Goal: Task Accomplishment & Management: Complete application form

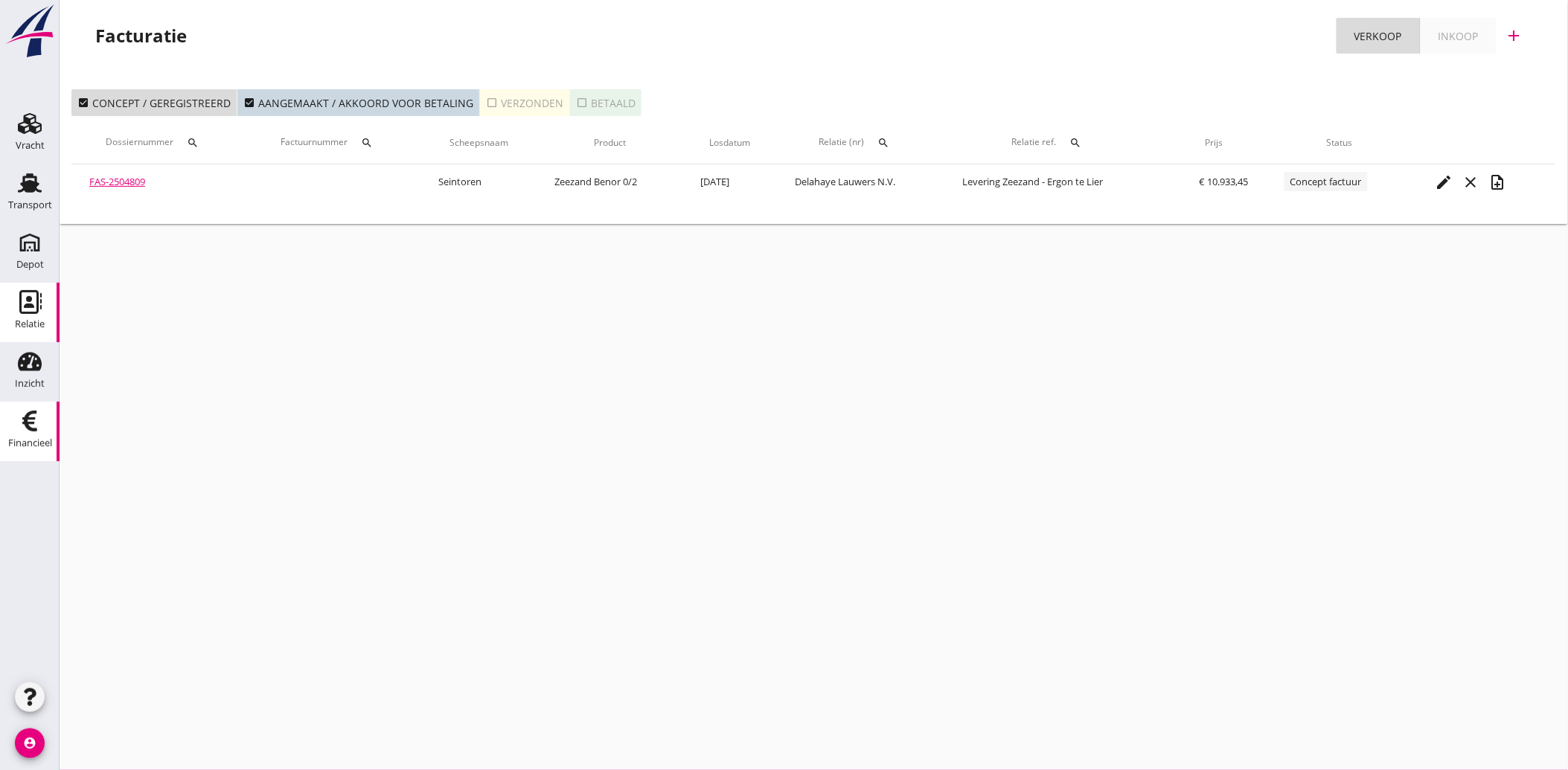
click at [18, 309] on icon "Relatie" at bounding box center [30, 302] width 24 height 24
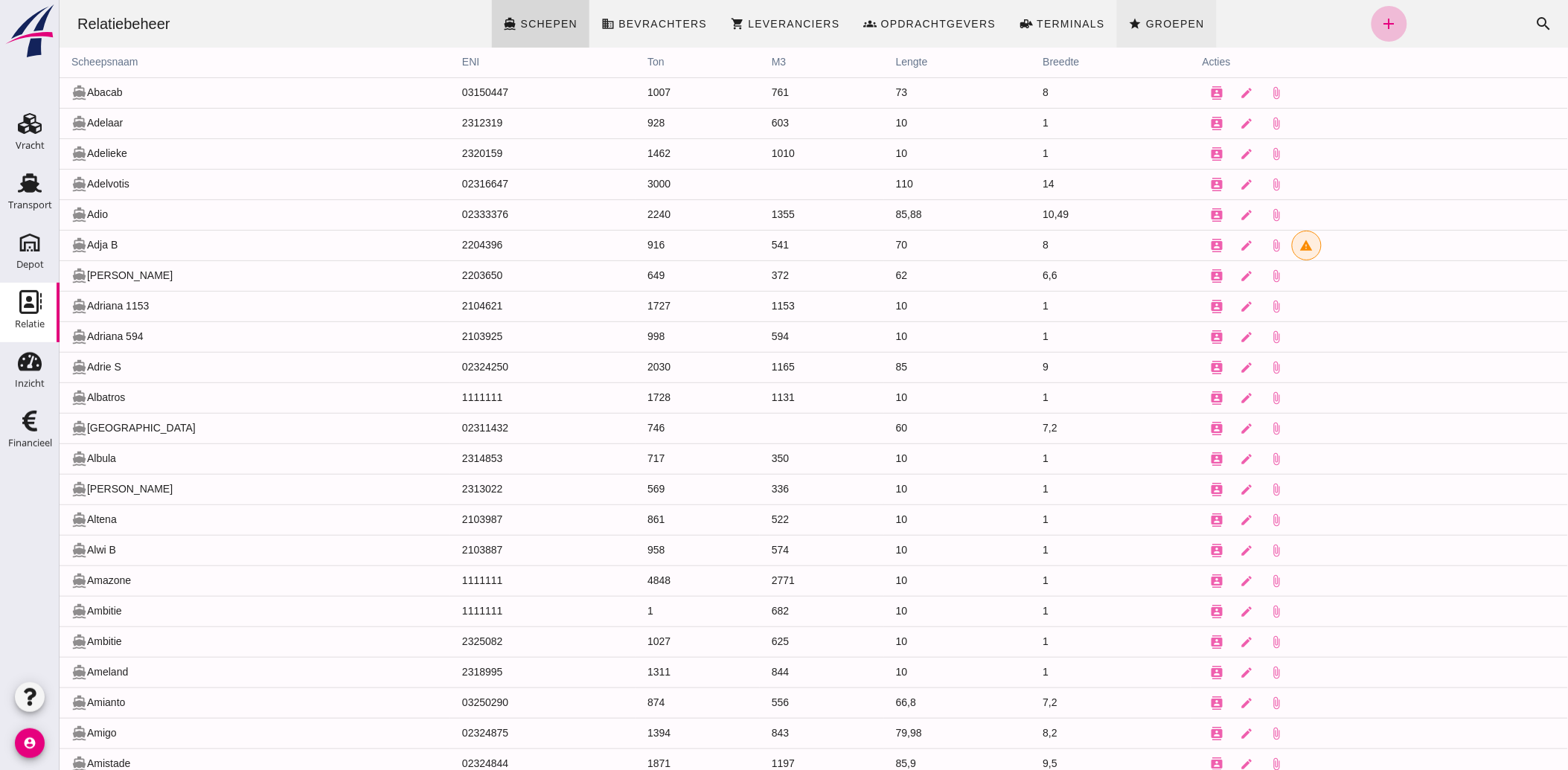
click span "Groepen"
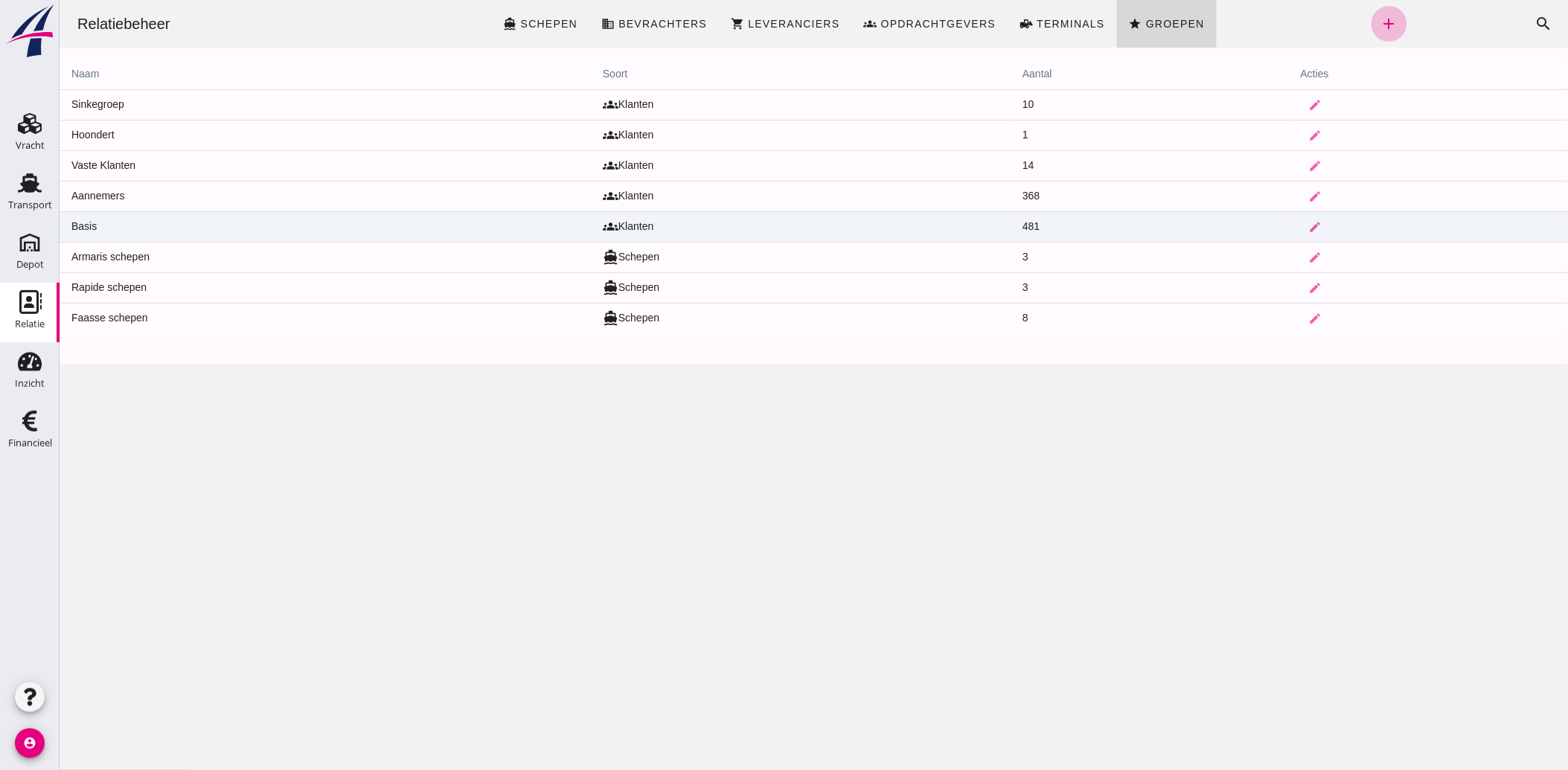
click at [193, 227] on td "Basis" at bounding box center [325, 227] width 532 height 31
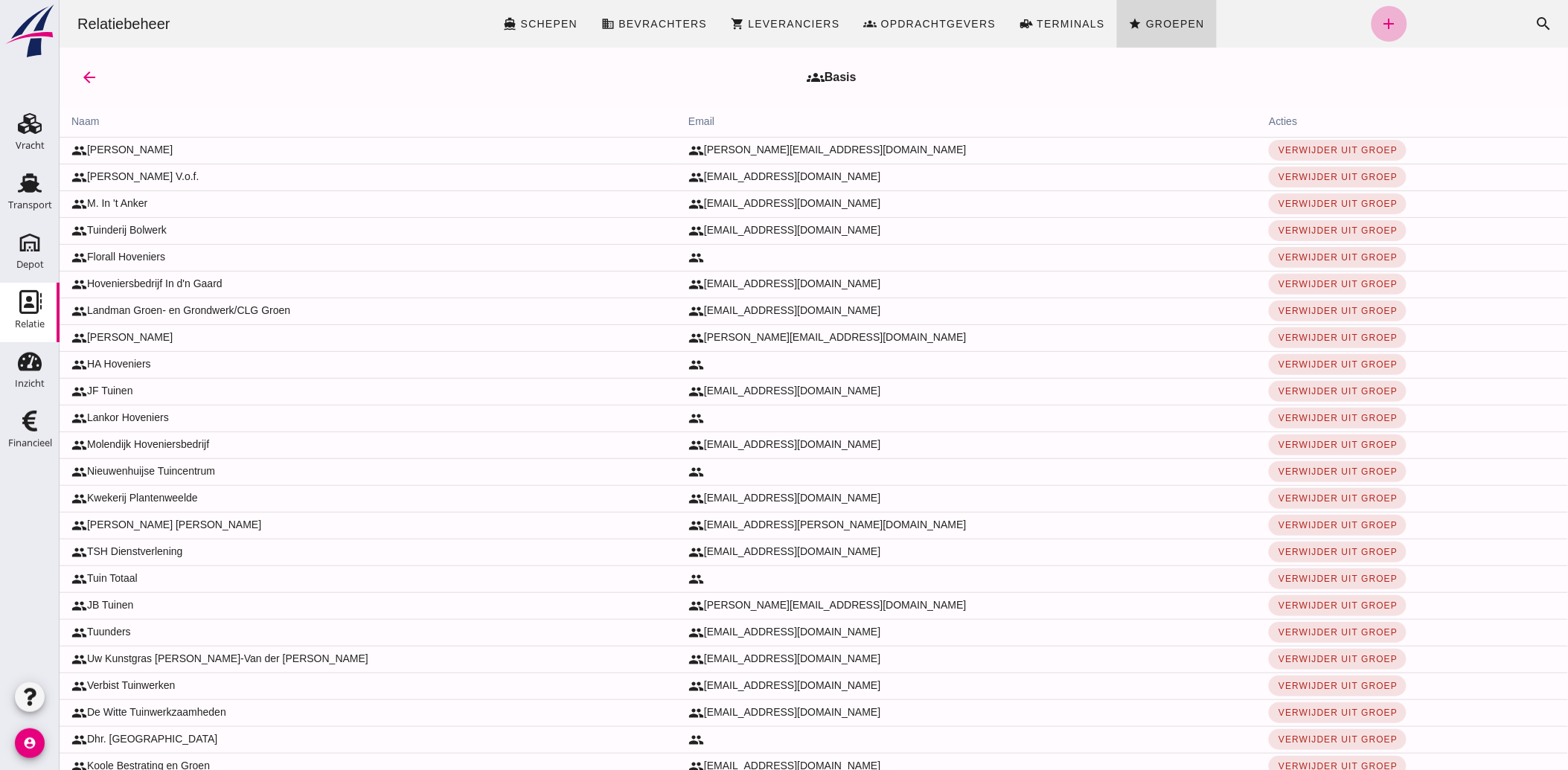
click at [1380, 18] on icon "add" at bounding box center [1389, 24] width 18 height 18
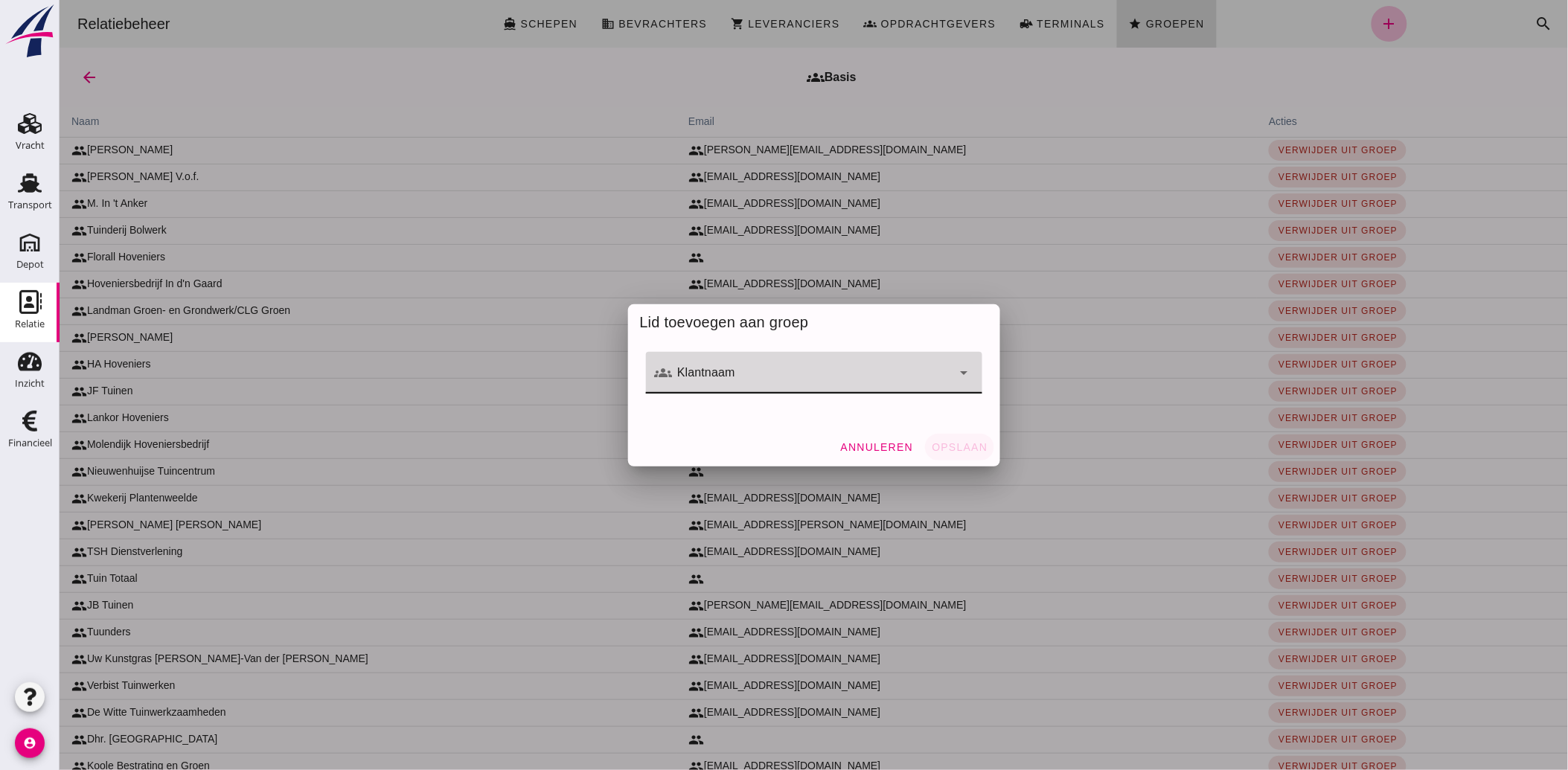
click div
click at [720, 414] on div "Karaba Kluswerk" at bounding box center [820, 417] width 289 height 18
type input "Karaba Kluswerk"
click button "Opslaan"
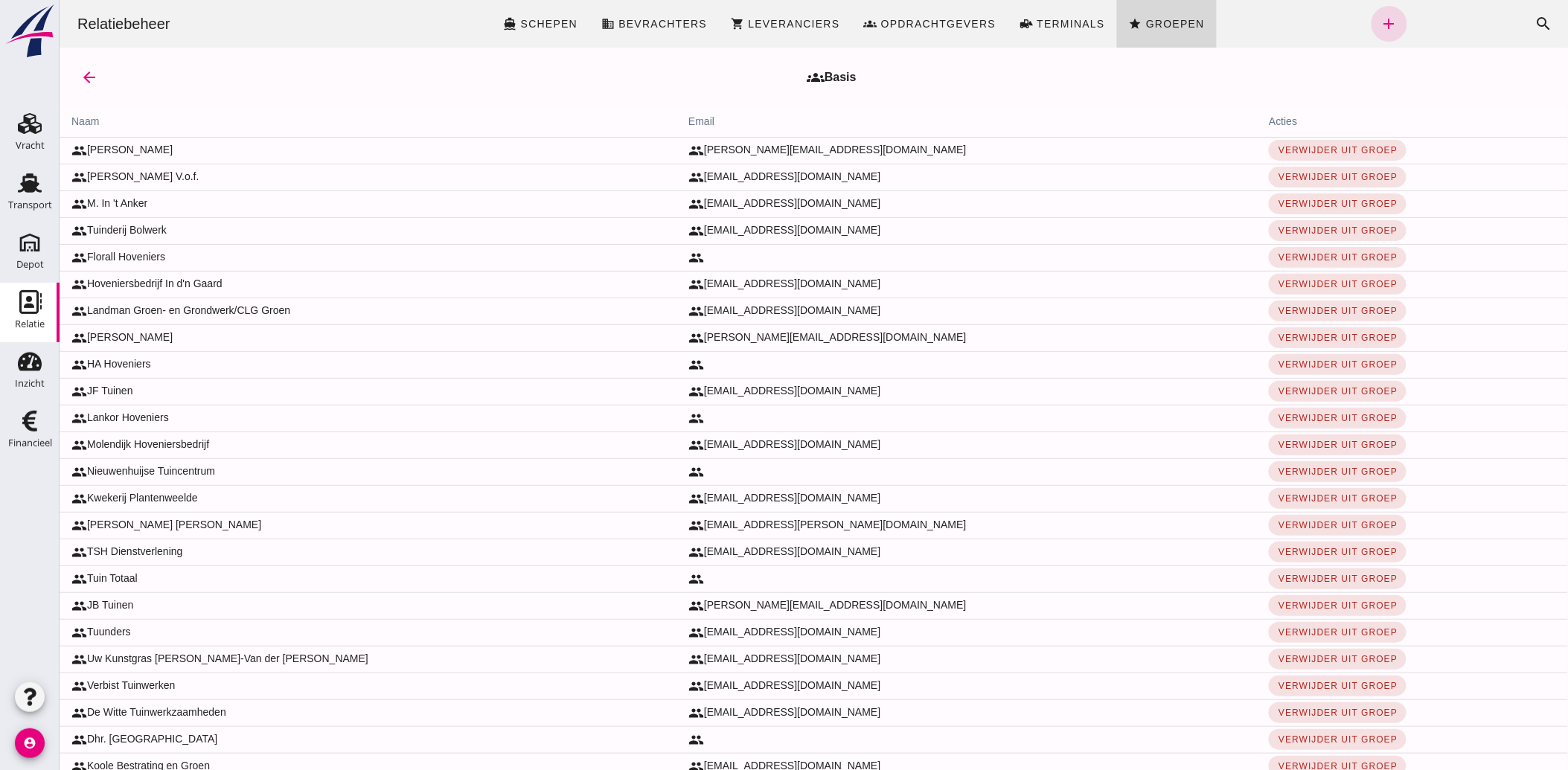
drag, startPoint x: 86, startPoint y: 75, endPoint x: 369, endPoint y: 411, distance: 439.3
click icon "arrow_back"
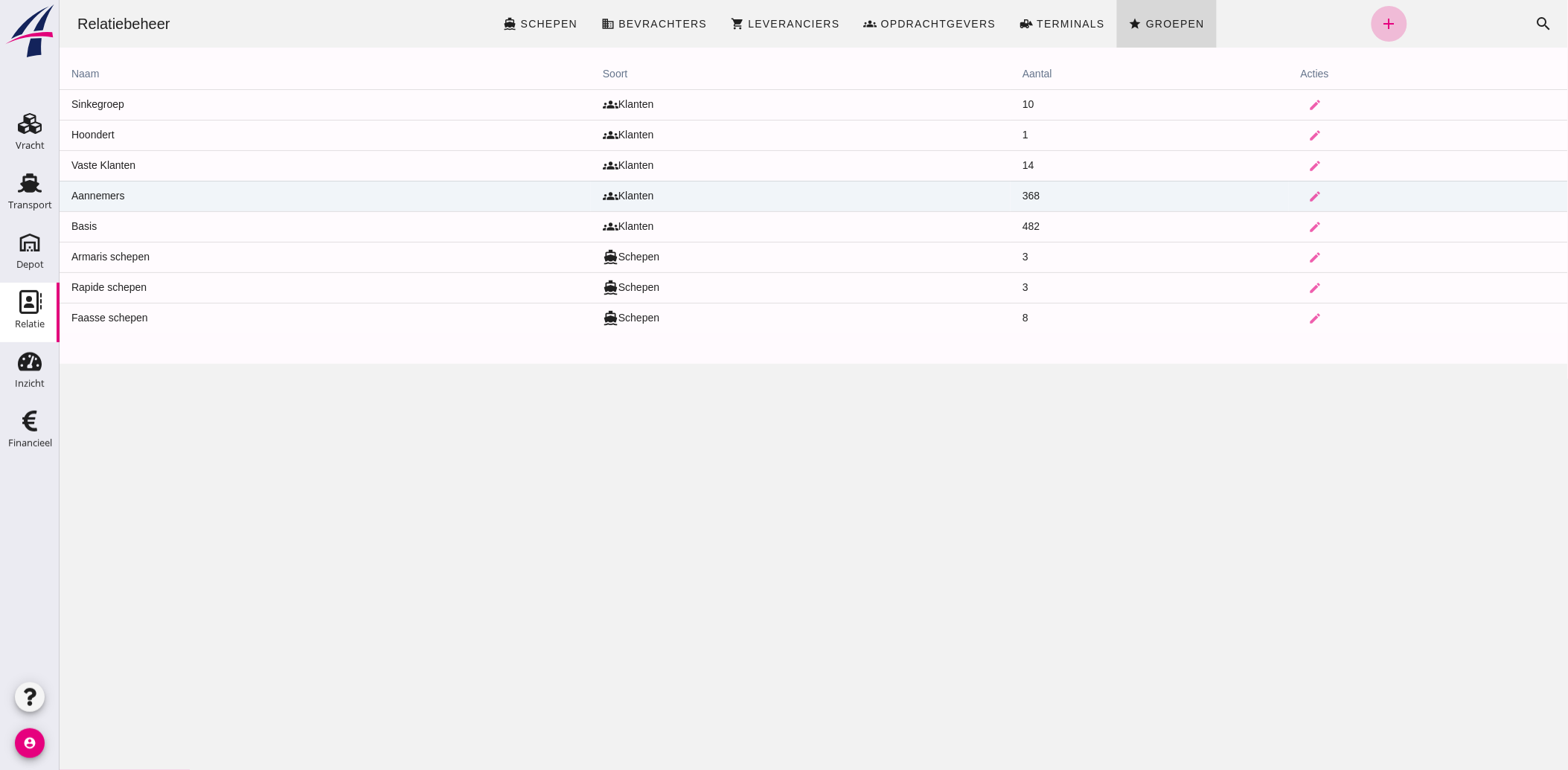
click at [203, 194] on td "Aannemers" at bounding box center [325, 196] width 532 height 31
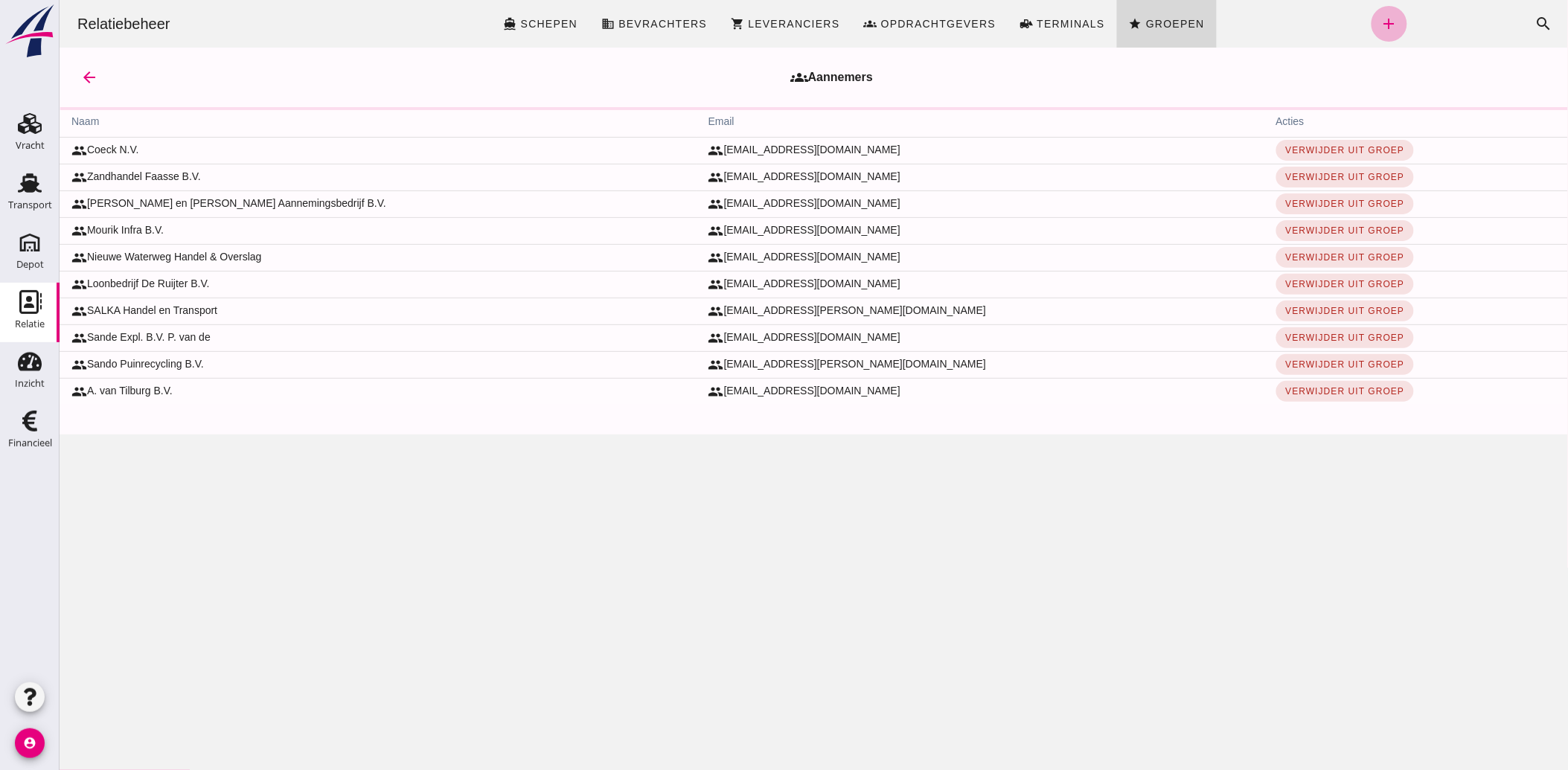
click at [1380, 25] on icon "add" at bounding box center [1389, 24] width 18 height 18
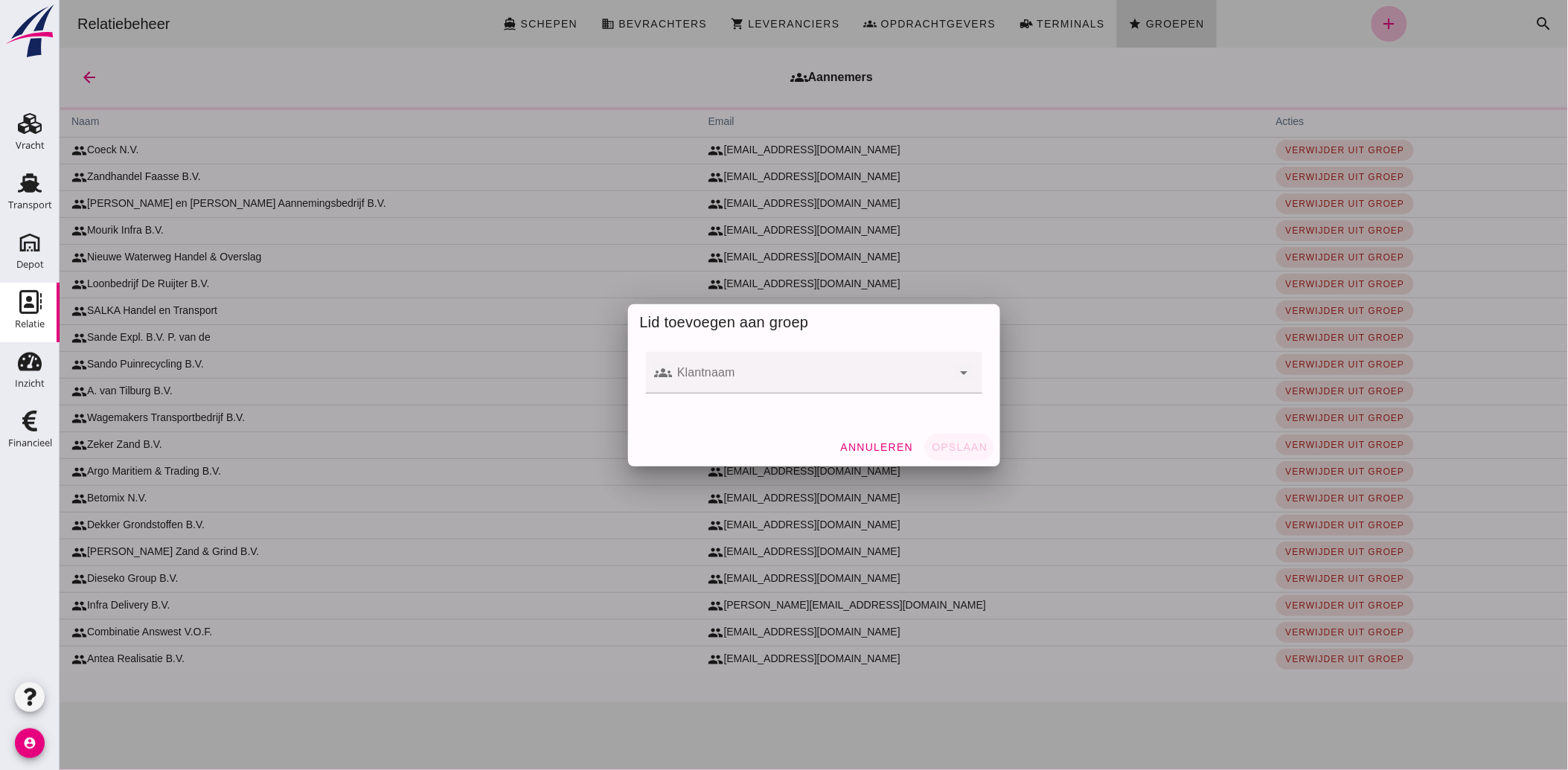
click input "Klantnaam"
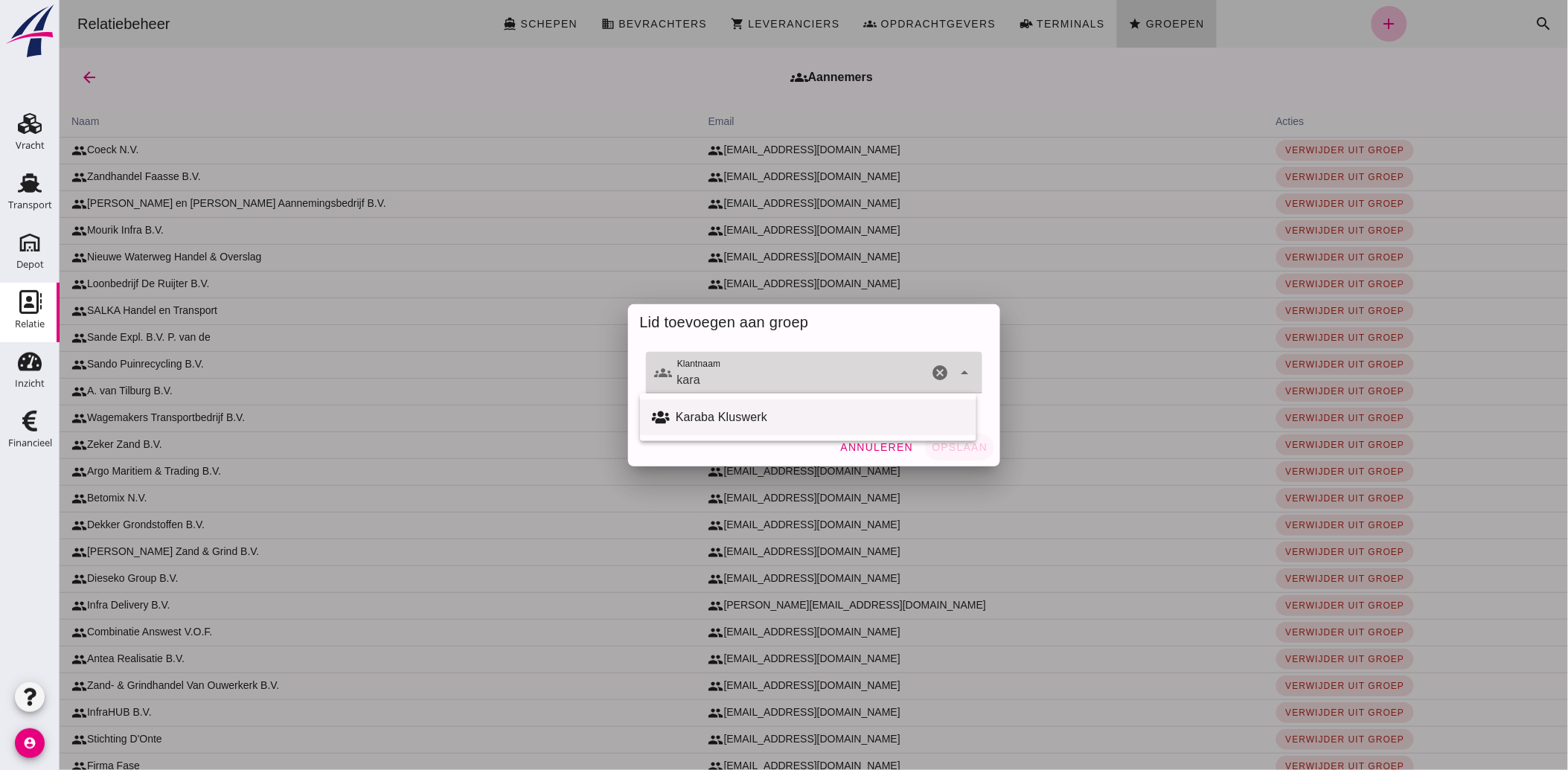
click div "Karaba Kluswerk"
type input "Karaba Kluswerk"
click span "Opslaan"
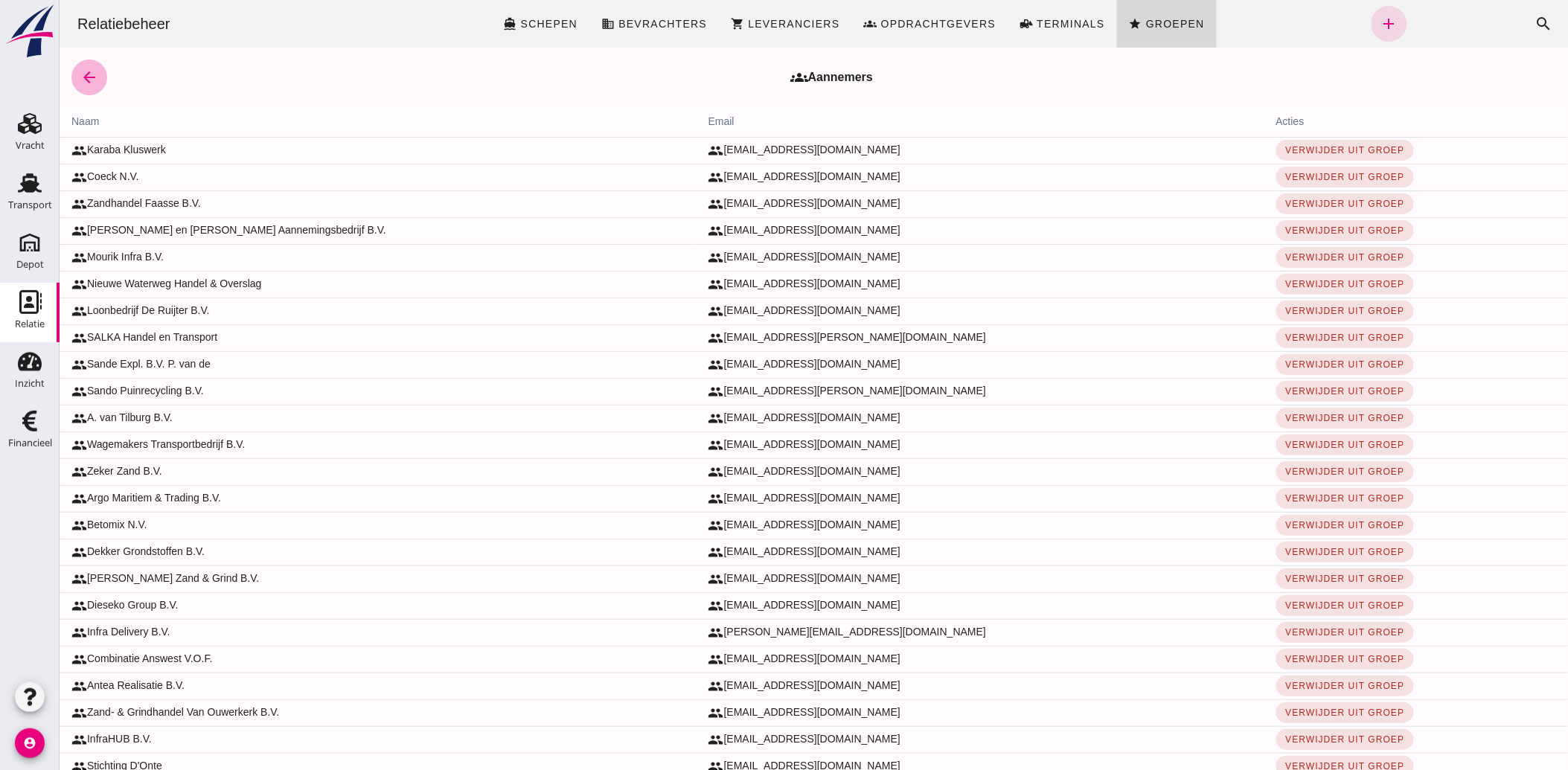
click icon "arrow_back"
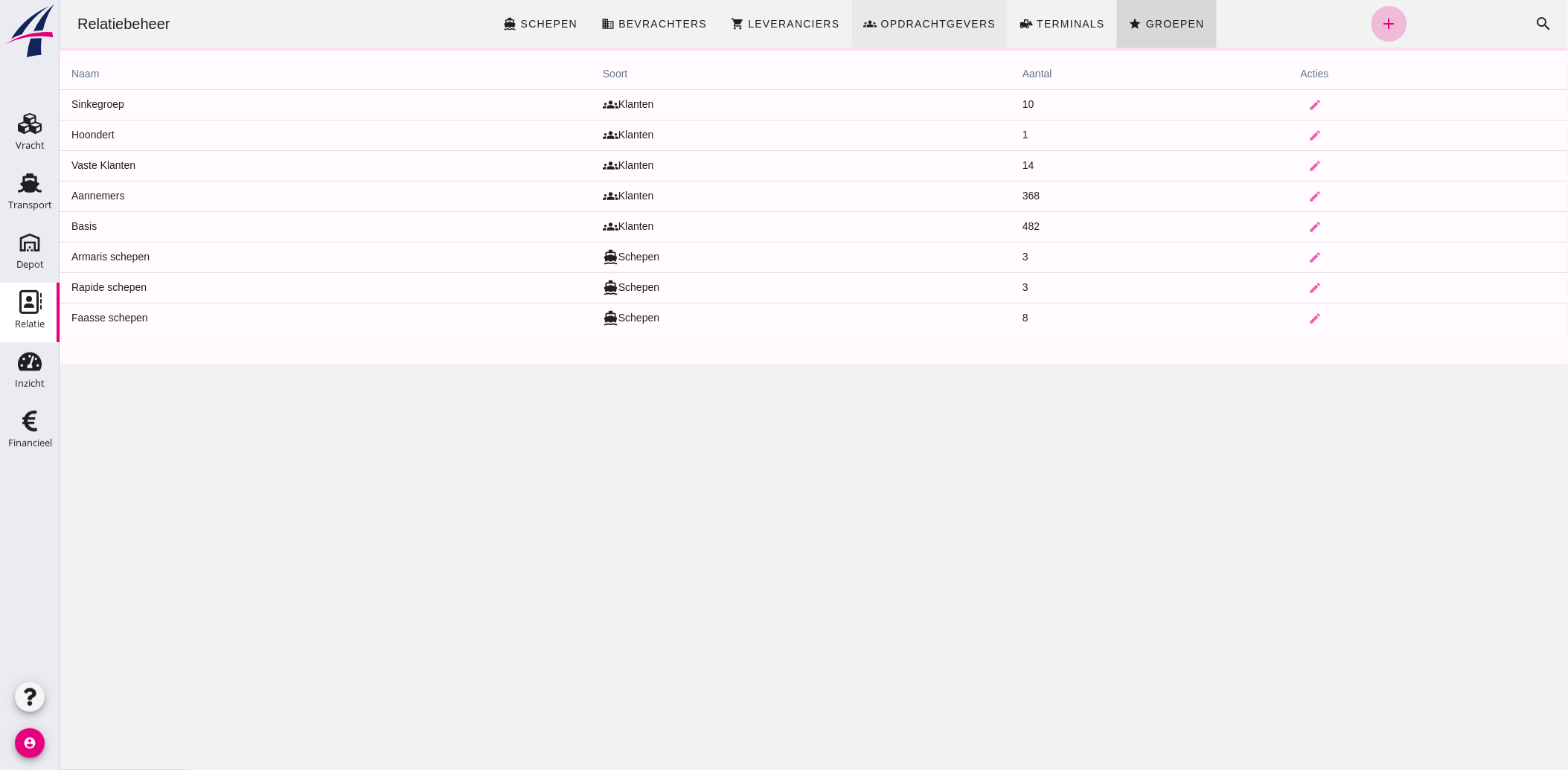
drag, startPoint x: 907, startPoint y: 25, endPoint x: 855, endPoint y: 229, distance: 210.5
click span "Opdrachtgevers"
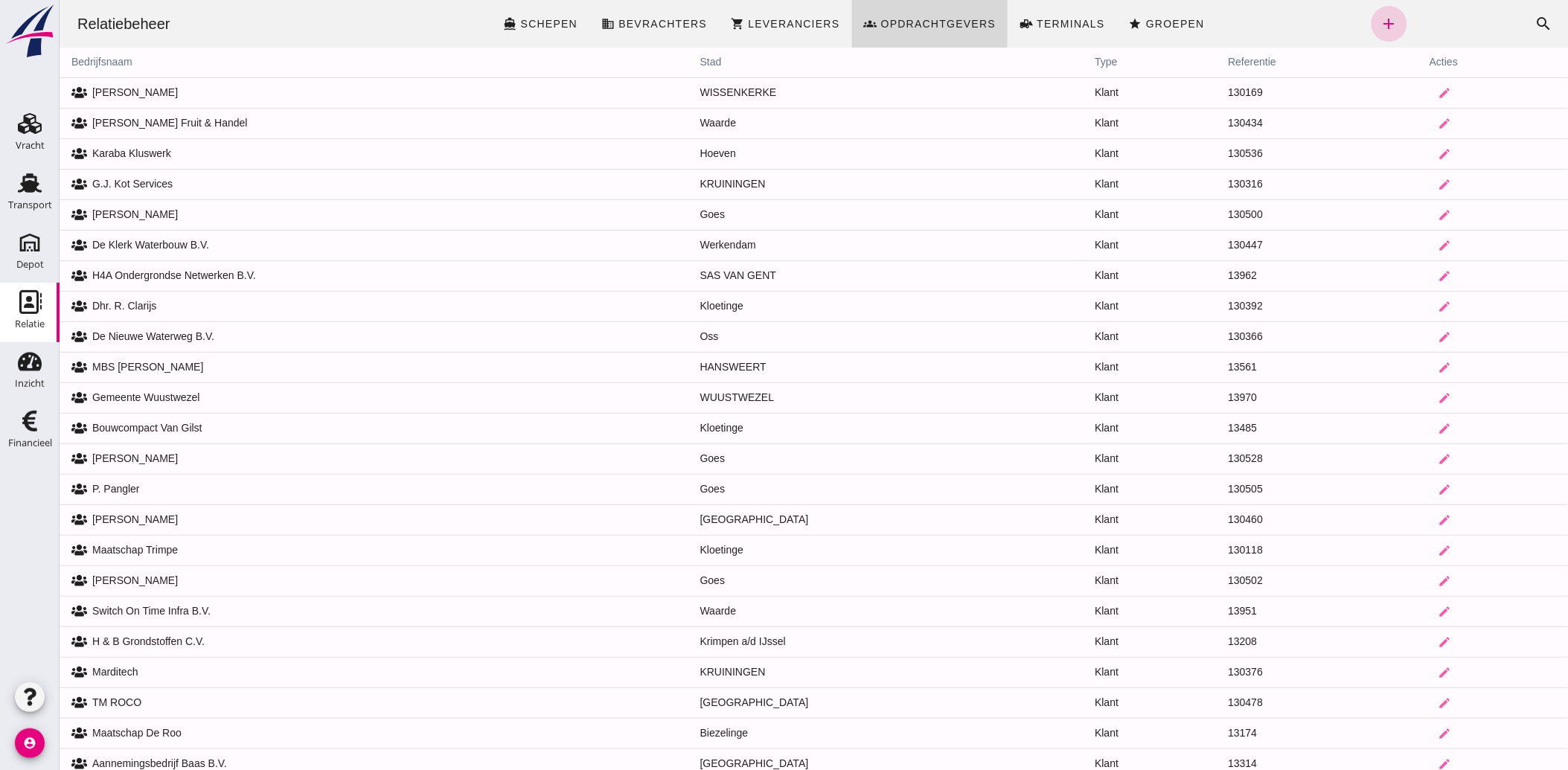
click at [1380, 26] on icon "add" at bounding box center [1389, 24] width 18 height 18
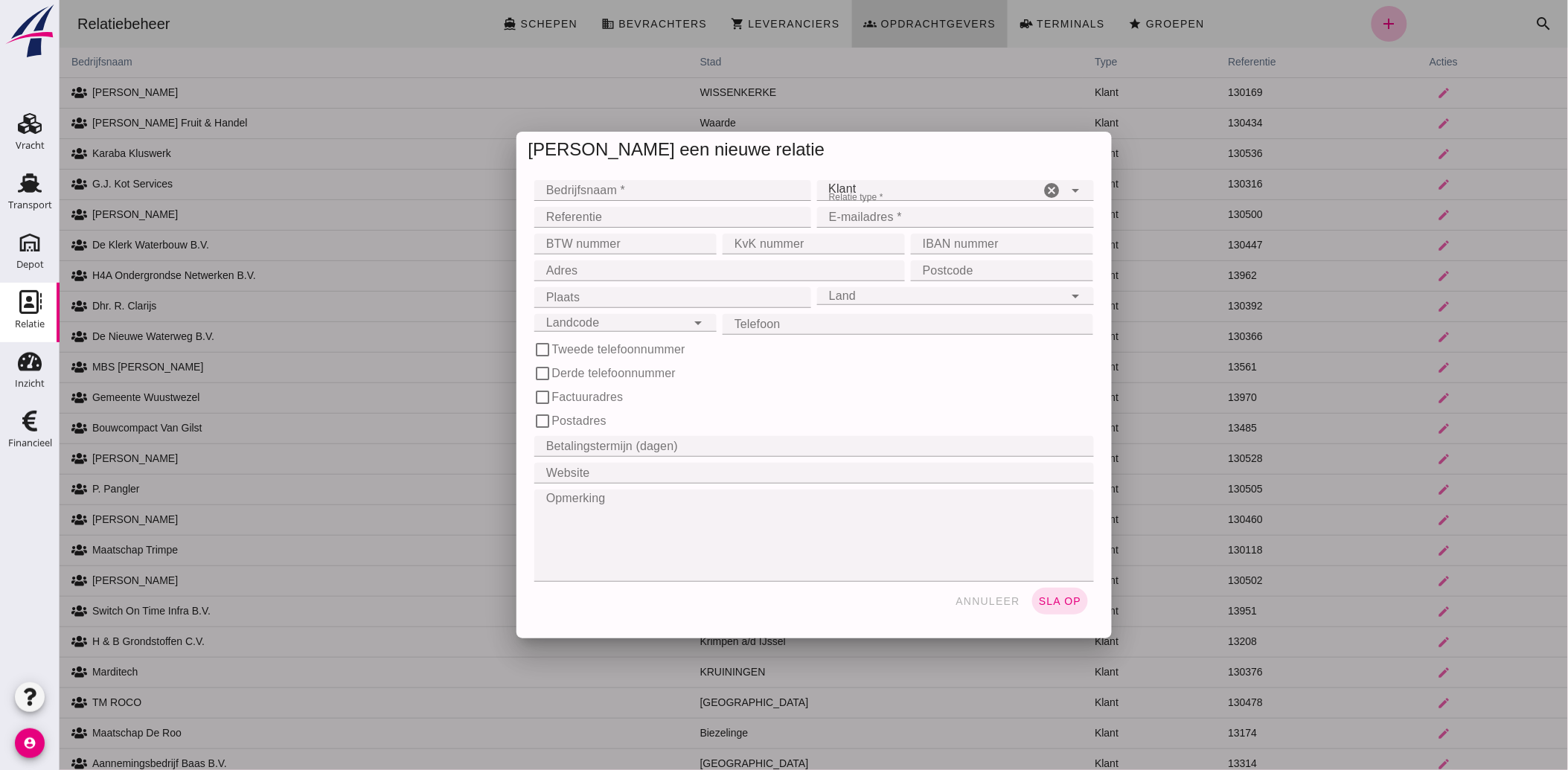
click at [589, 181] on div at bounding box center [813, 385] width 1508 height 770
click at [588, 188] on div at bounding box center [813, 385] width 1508 height 770
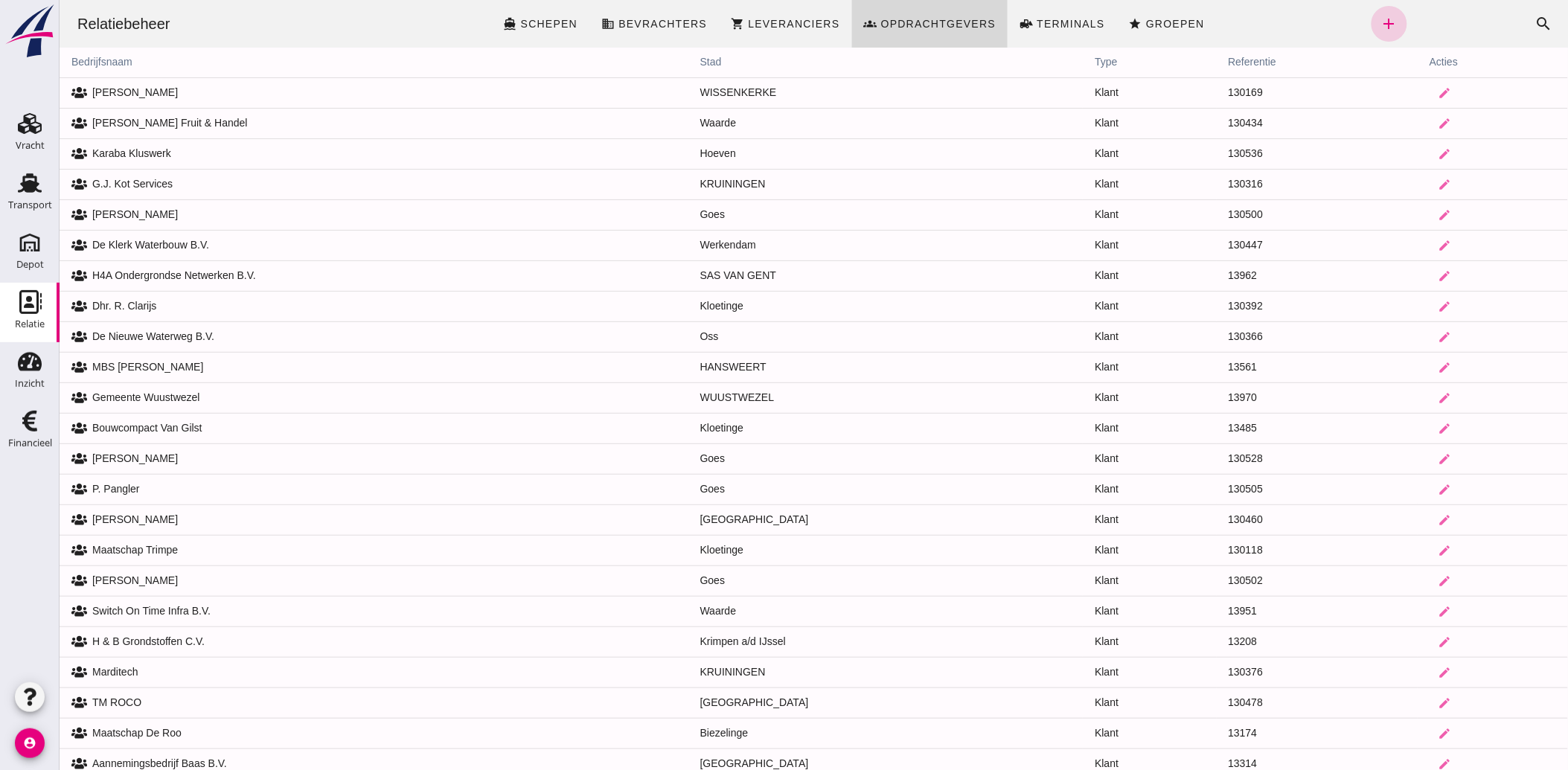
click at [1380, 19] on icon "add" at bounding box center [1389, 24] width 18 height 18
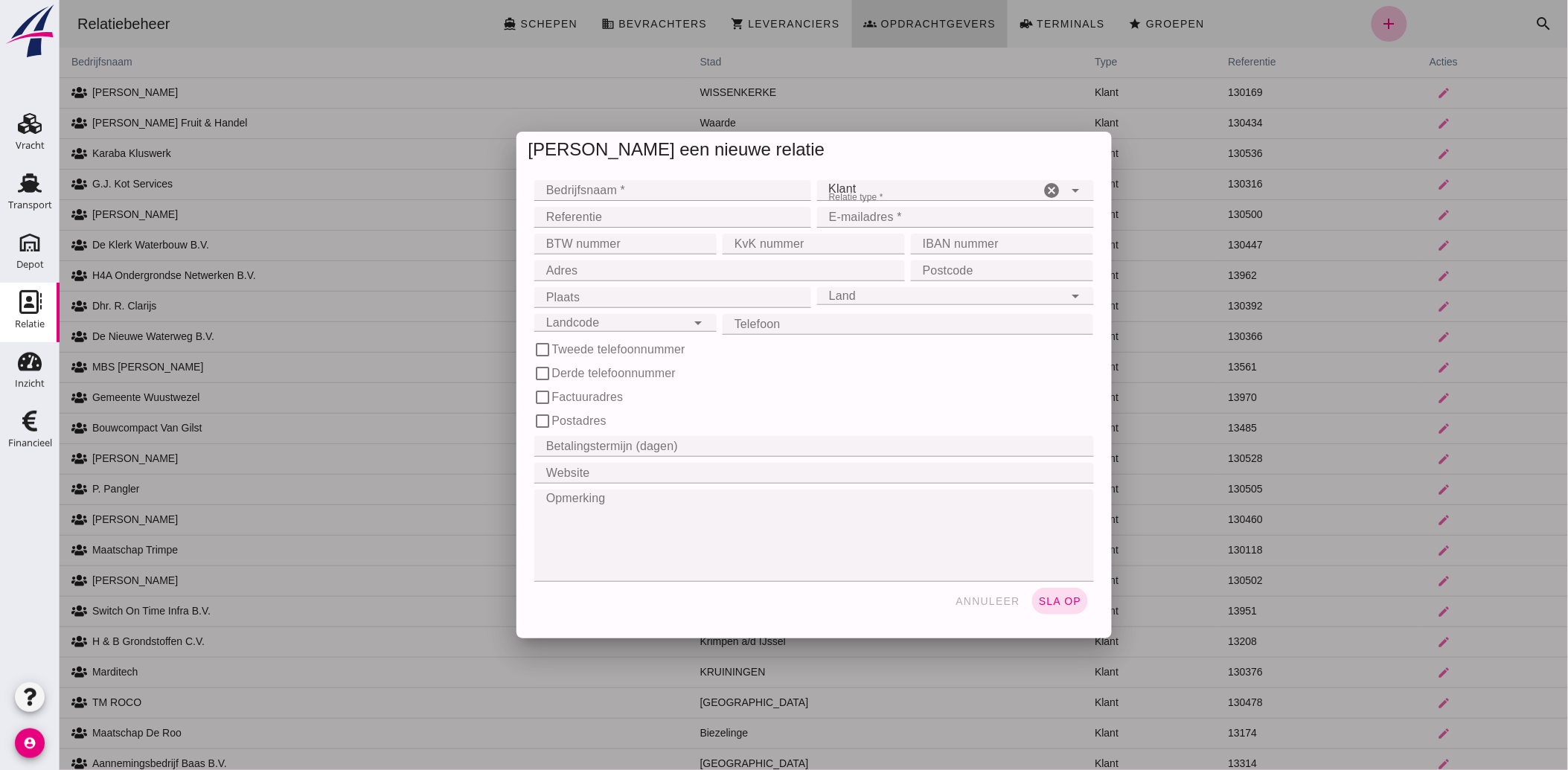
click input "Bedrijfsnaam *"
type input "VIO Groen"
type input "130537"
type input "[EMAIL_ADDRESS][DOMAIN_NAME]"
type input "[STREET_ADDRESS]"
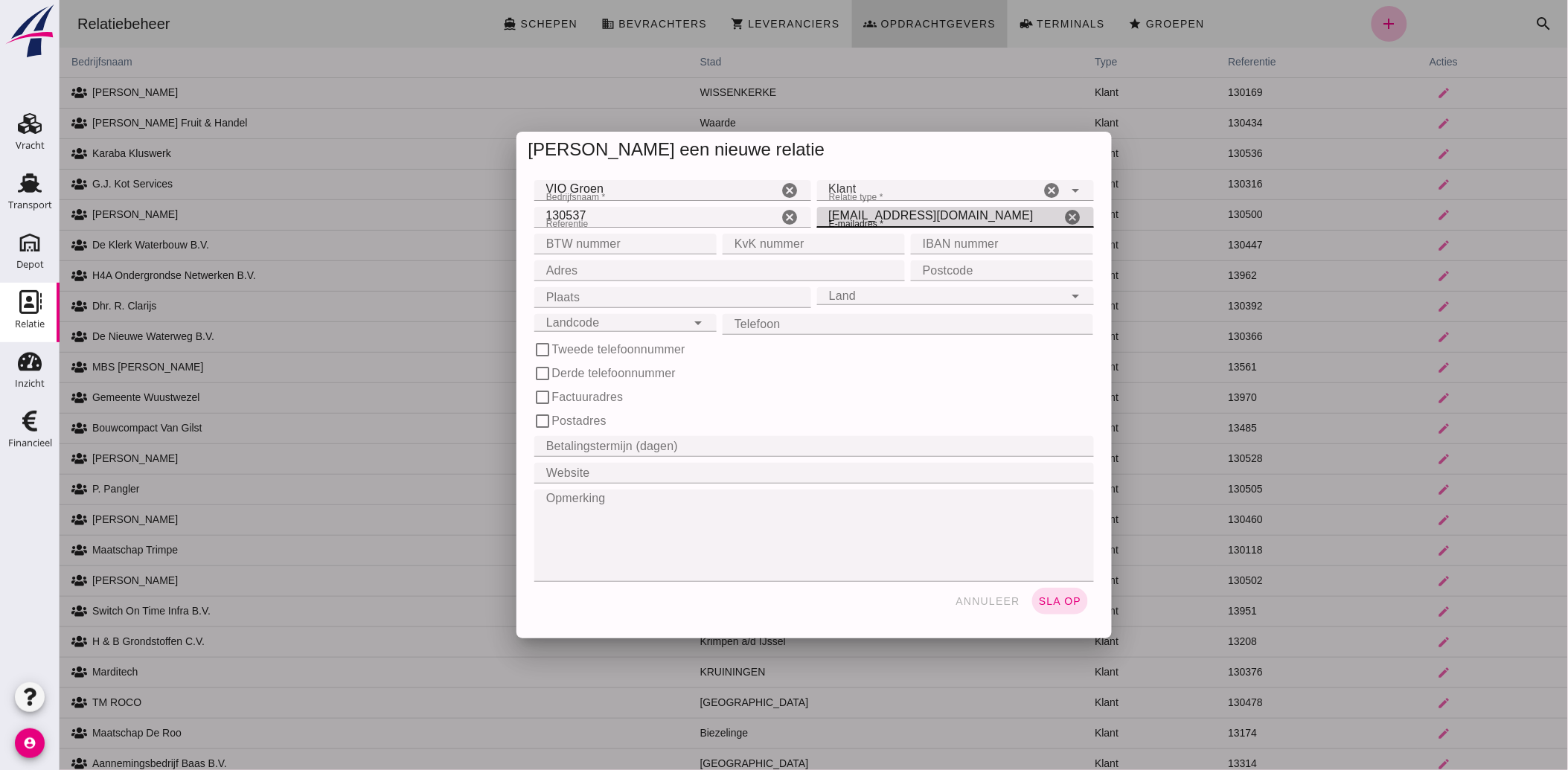
type input "4431 CW"
type input "undefined (undefined)"
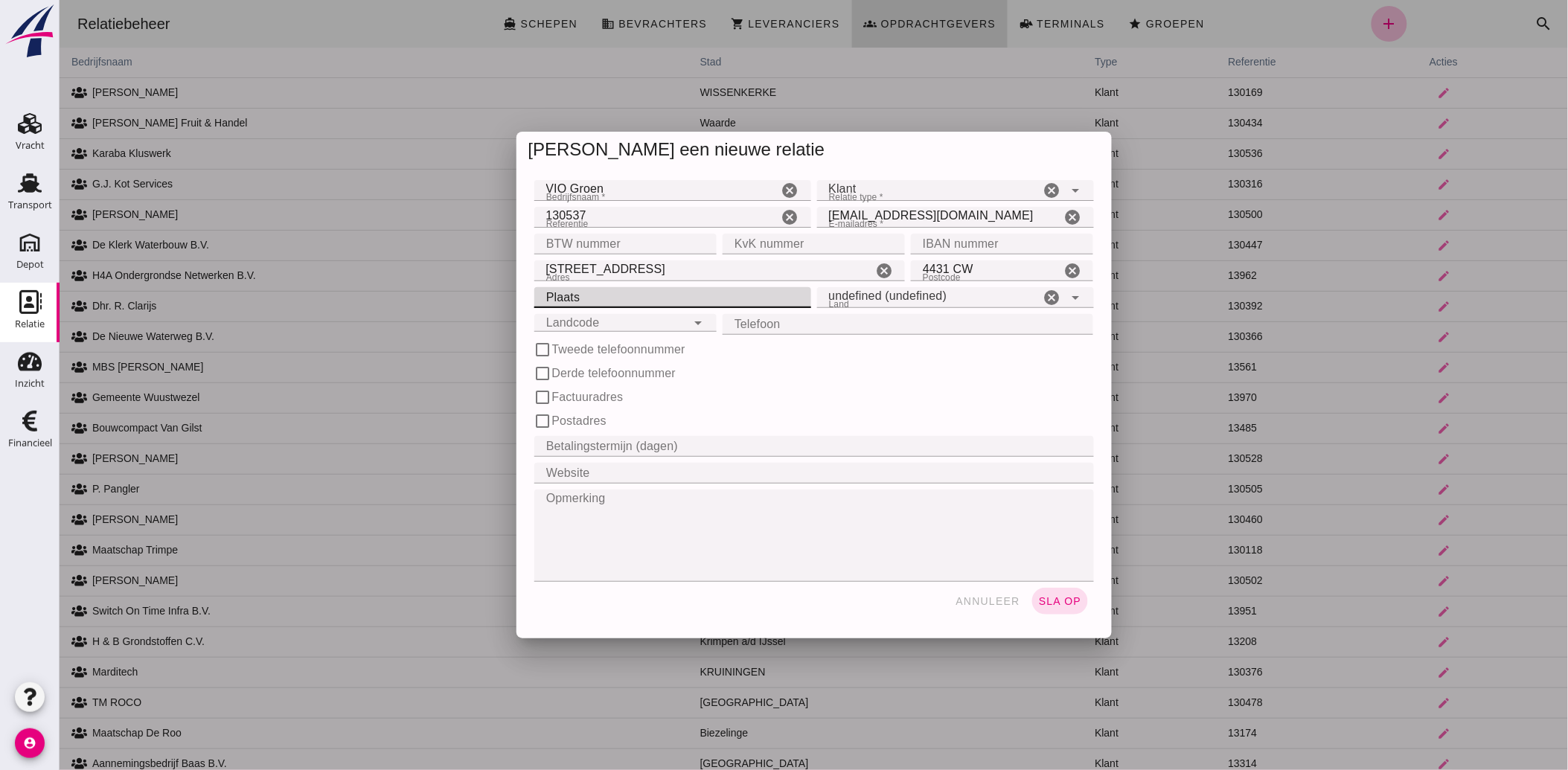
click input "Plaats"
type input "'s-Gravenpolder"
click input "BTW nummer"
type input "NL867424758B01"
type input "96004606"
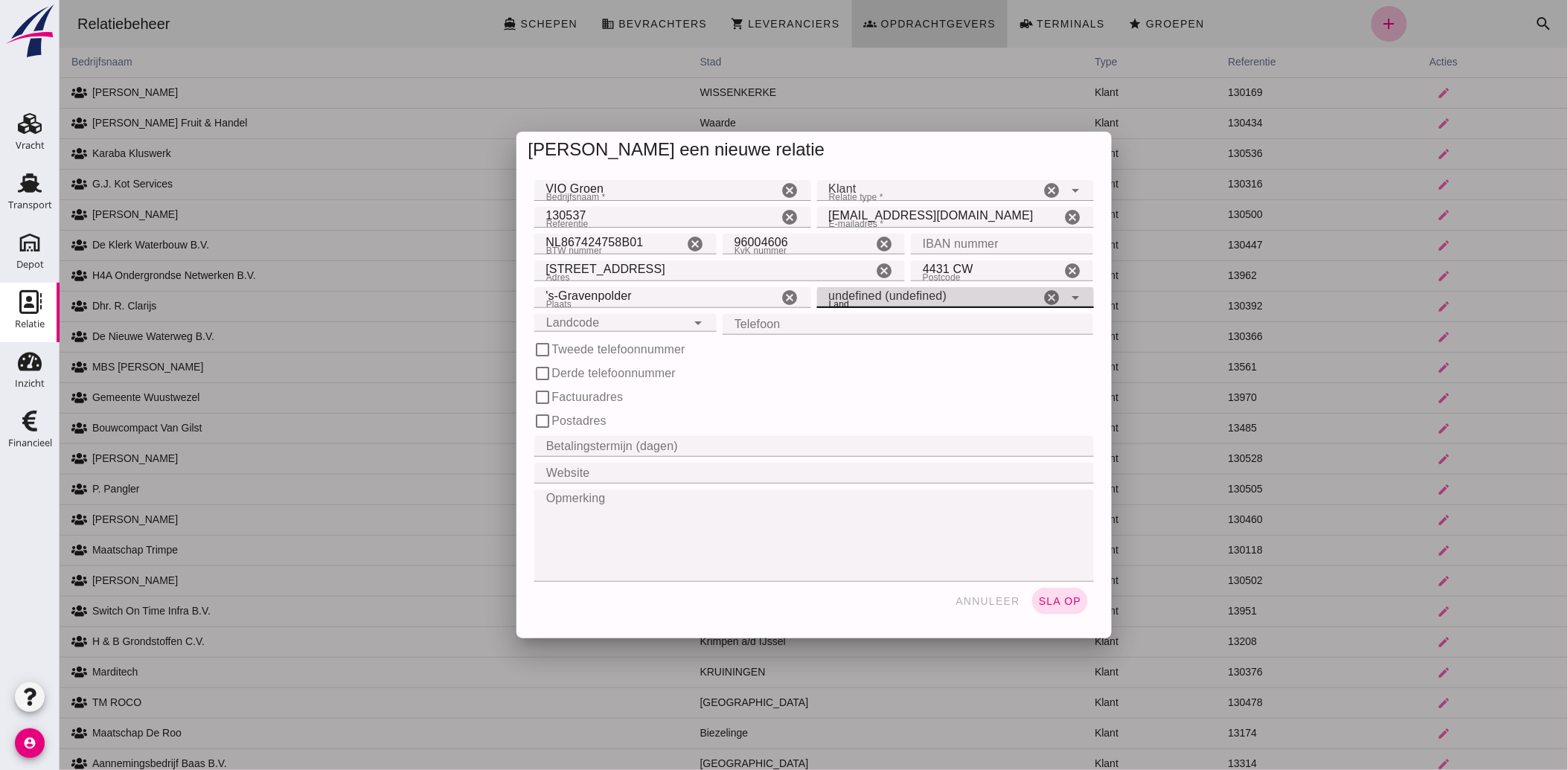
click icon "arrow_drop_down"
click input "undefined (undefined)"
click icon "arrow_drop_down"
click input "undefined (undefined)"
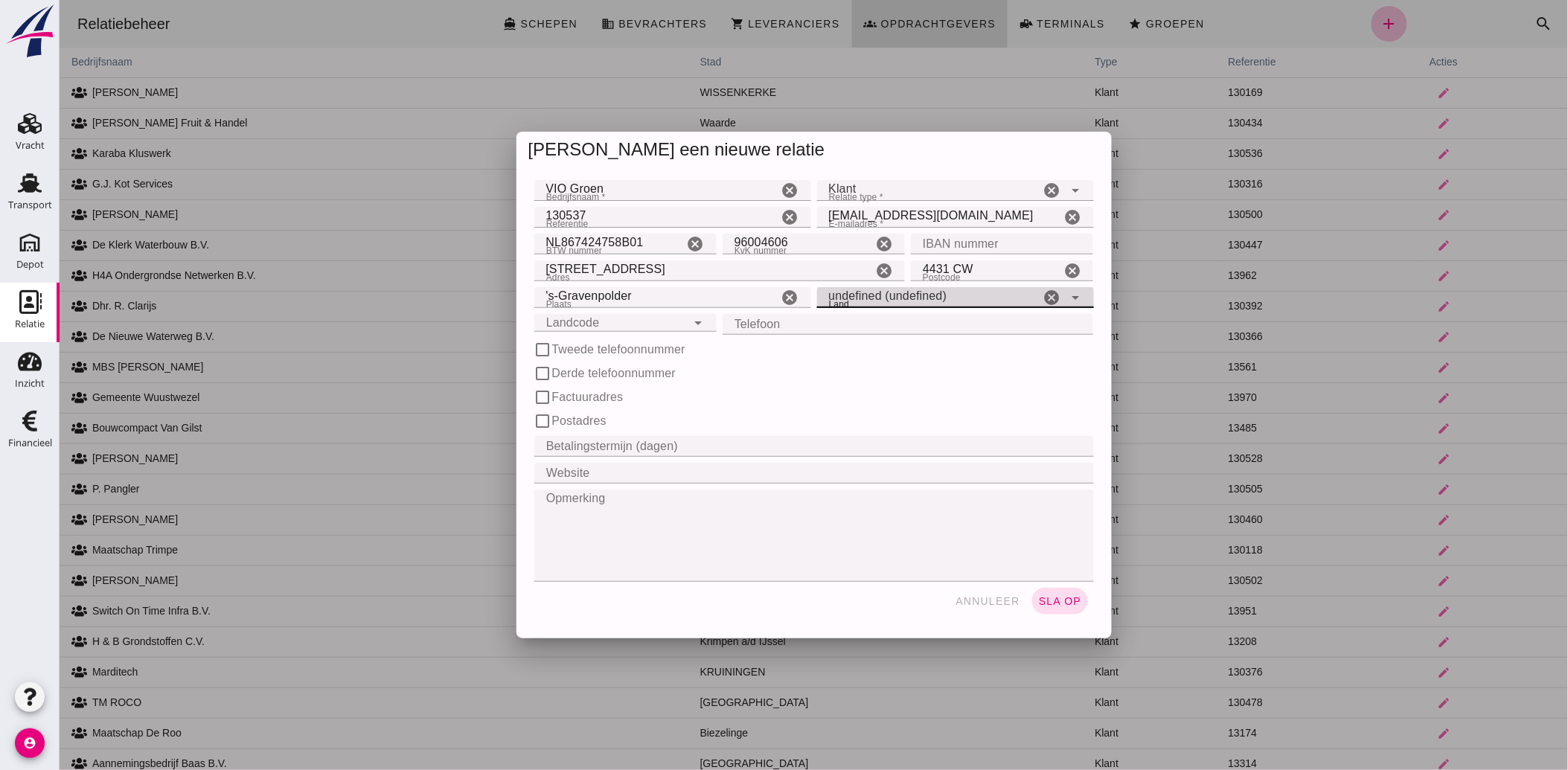
drag, startPoint x: 956, startPoint y: 291, endPoint x: 795, endPoint y: 310, distance: 162.1
click at [796, 311] on div "Adres Adres [STREET_ADDRESS] cancel Postcode Postcode 4431 CW cancel Plaats Pla…" at bounding box center [814, 324] width 565 height 26
click span "Neder"
type input "Nederland ([GEOGRAPHIC_DATA])"
click input "Landcode"
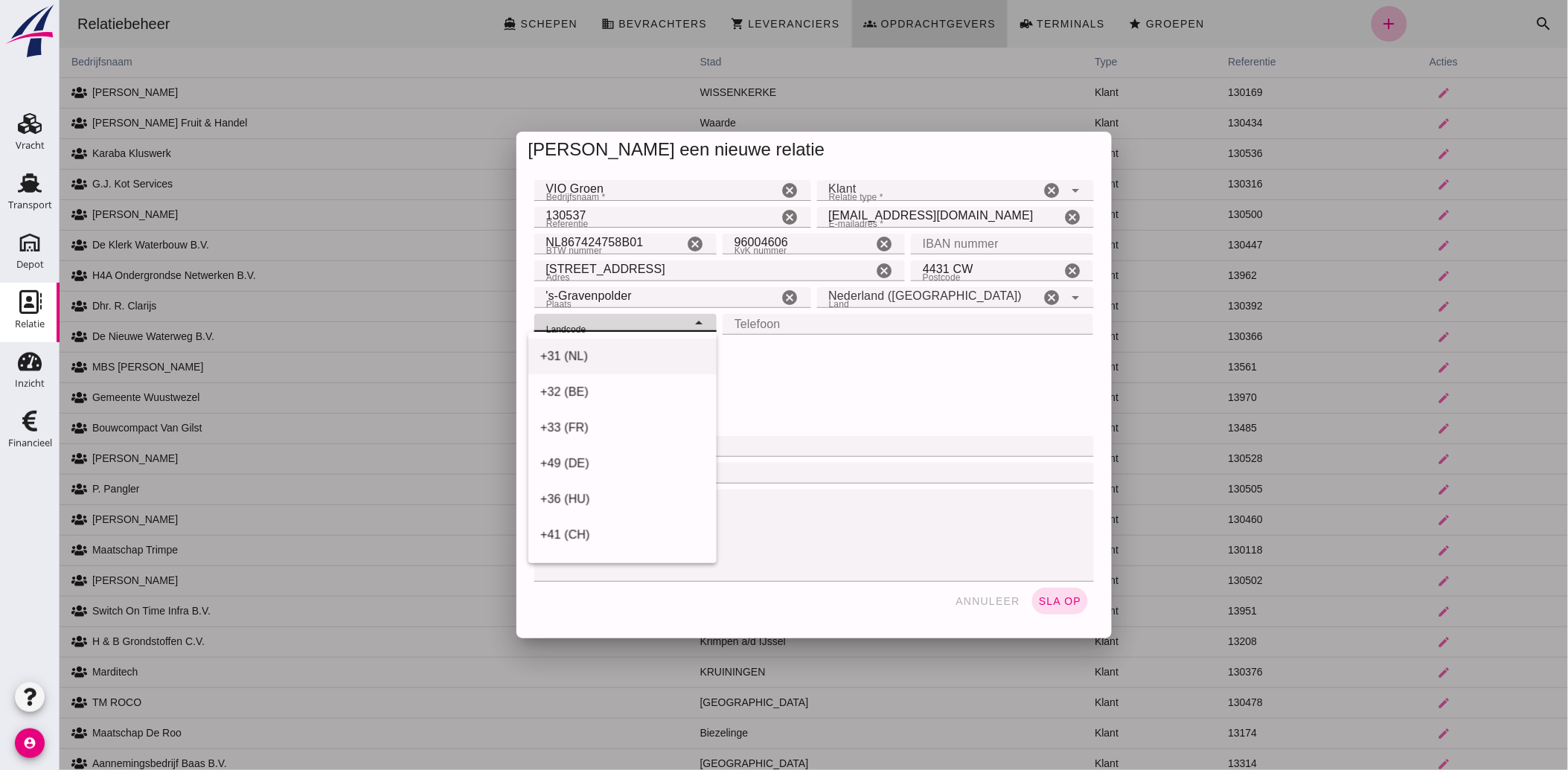
click at [578, 354] on div "+31 (NL)" at bounding box center [622, 356] width 165 height 18
type input "+31 (NL)"
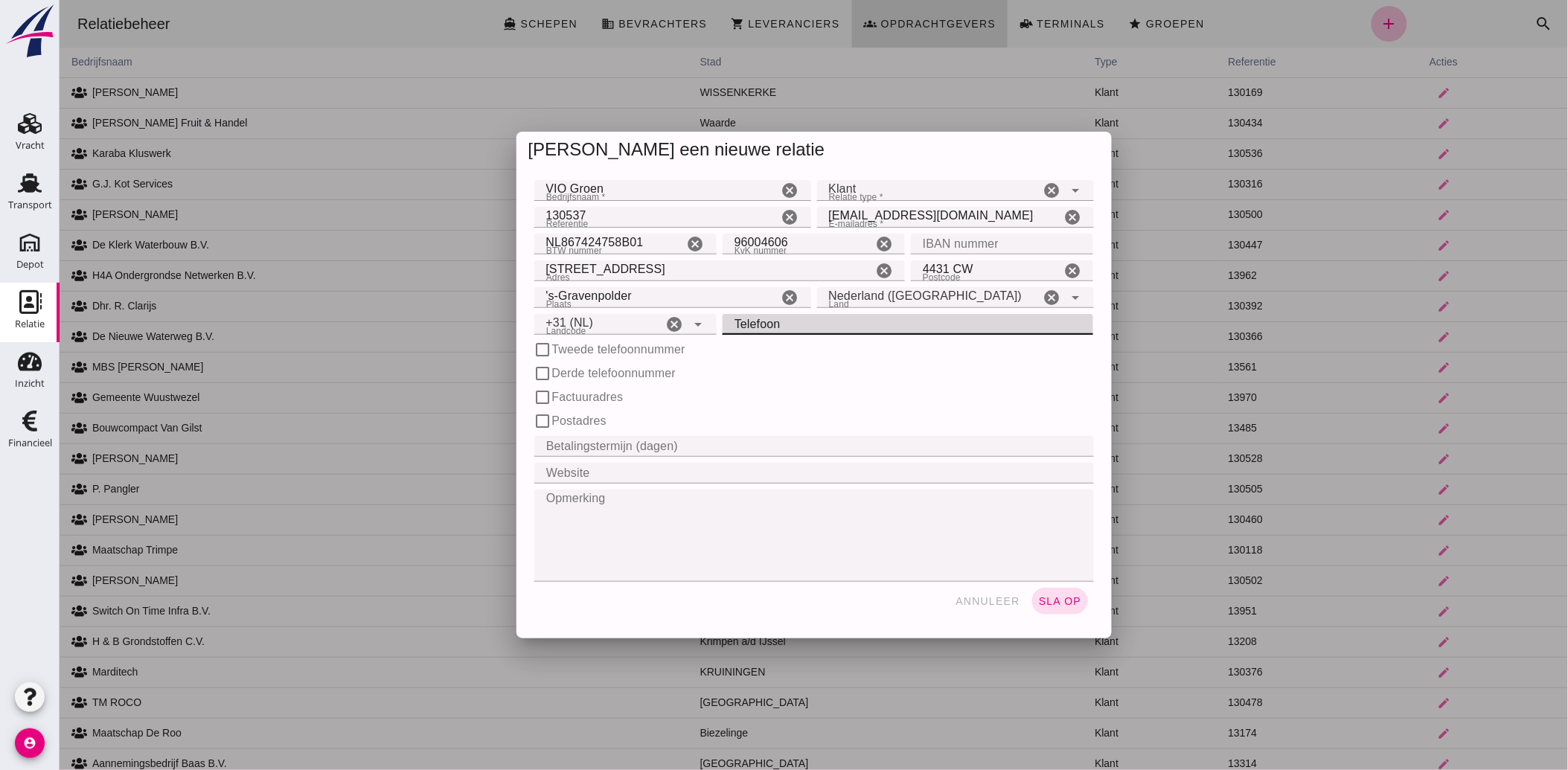
click input "Telefoon"
type input "06-28613491"
click at [835, 384] on div "check_box_outline_blank Derde telefoonnummer" at bounding box center [814, 374] width 565 height 24
click span "sla op"
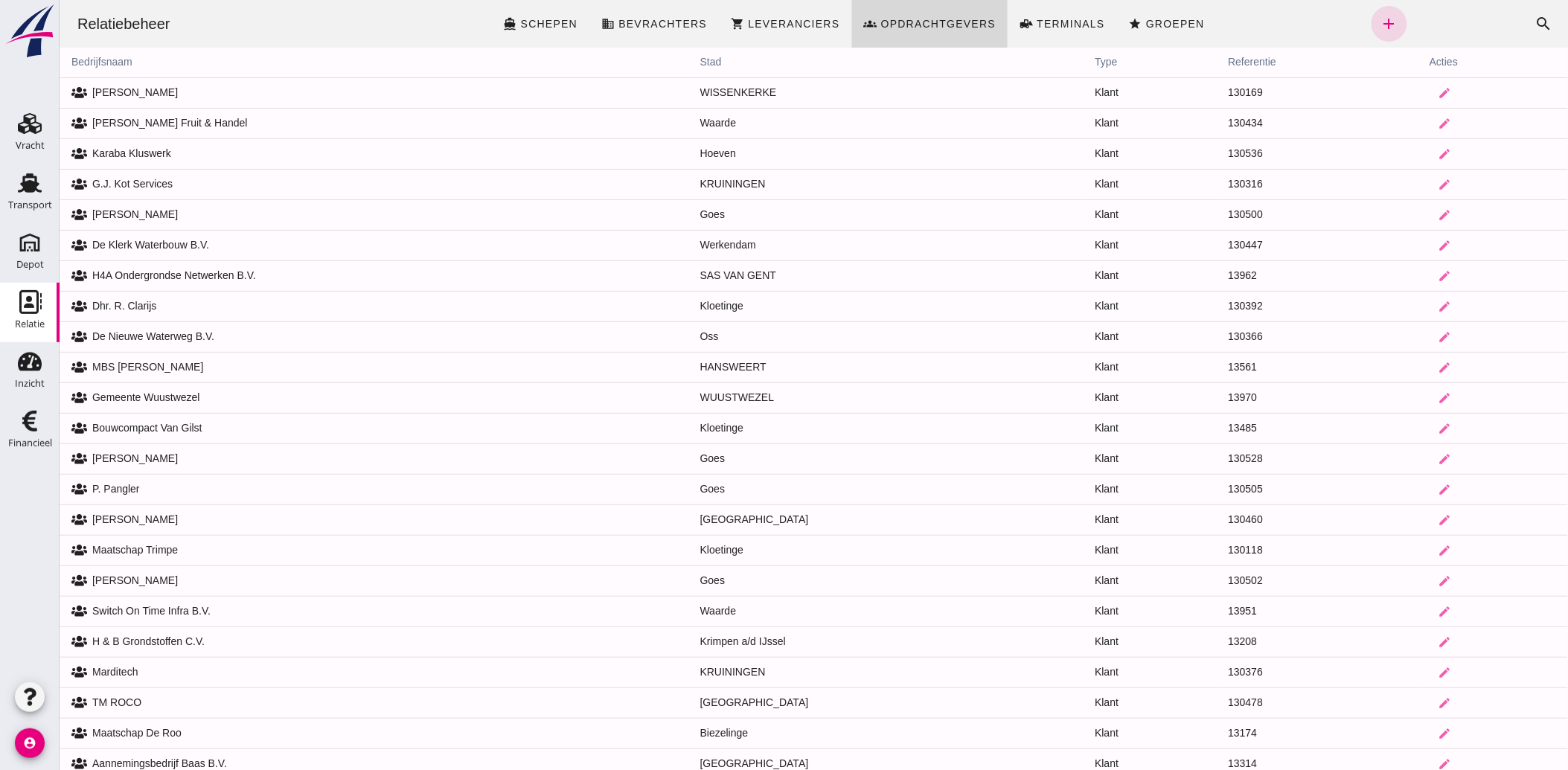
click span "Groepen"
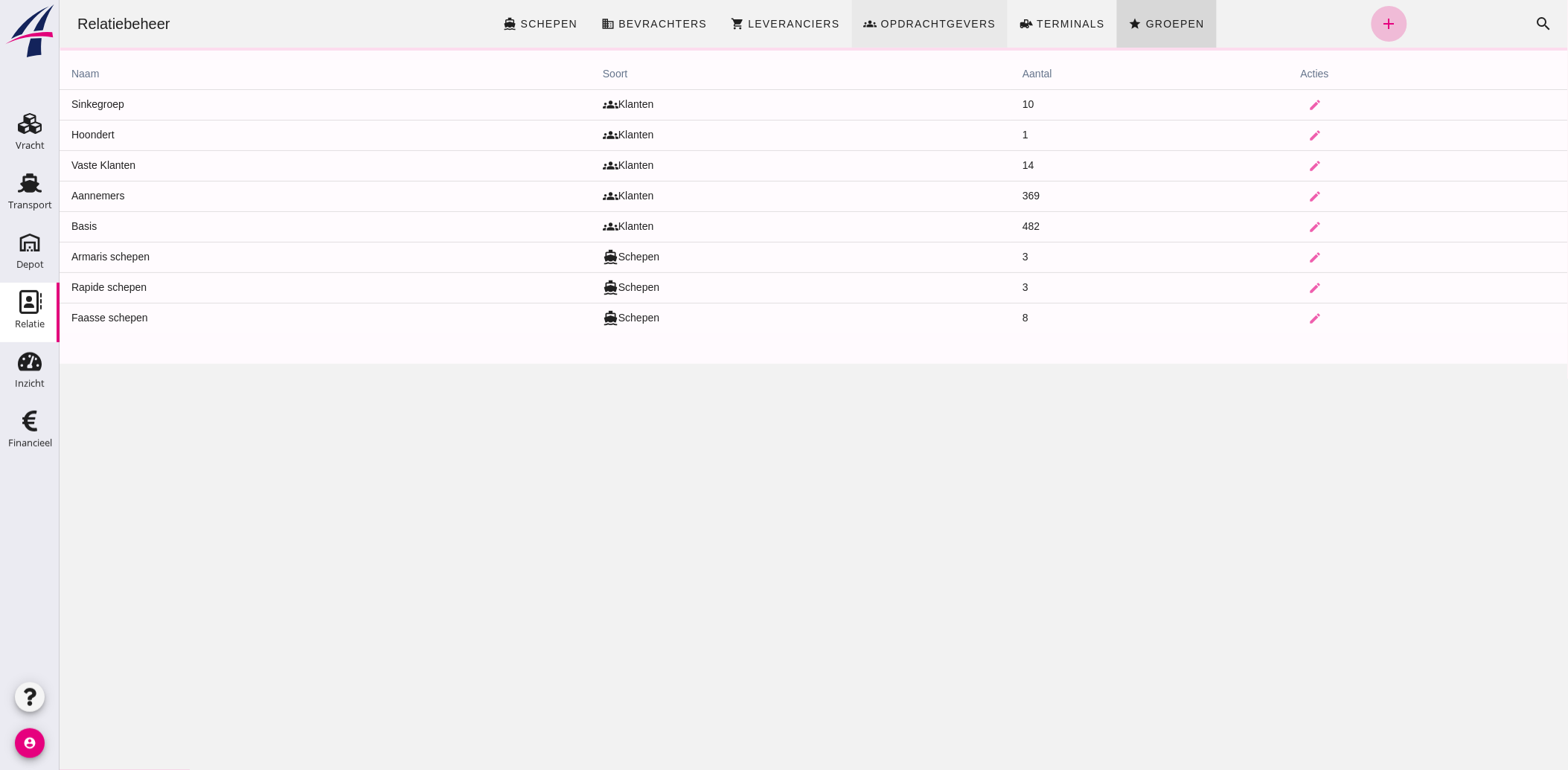
click span "Opdrachtgevers"
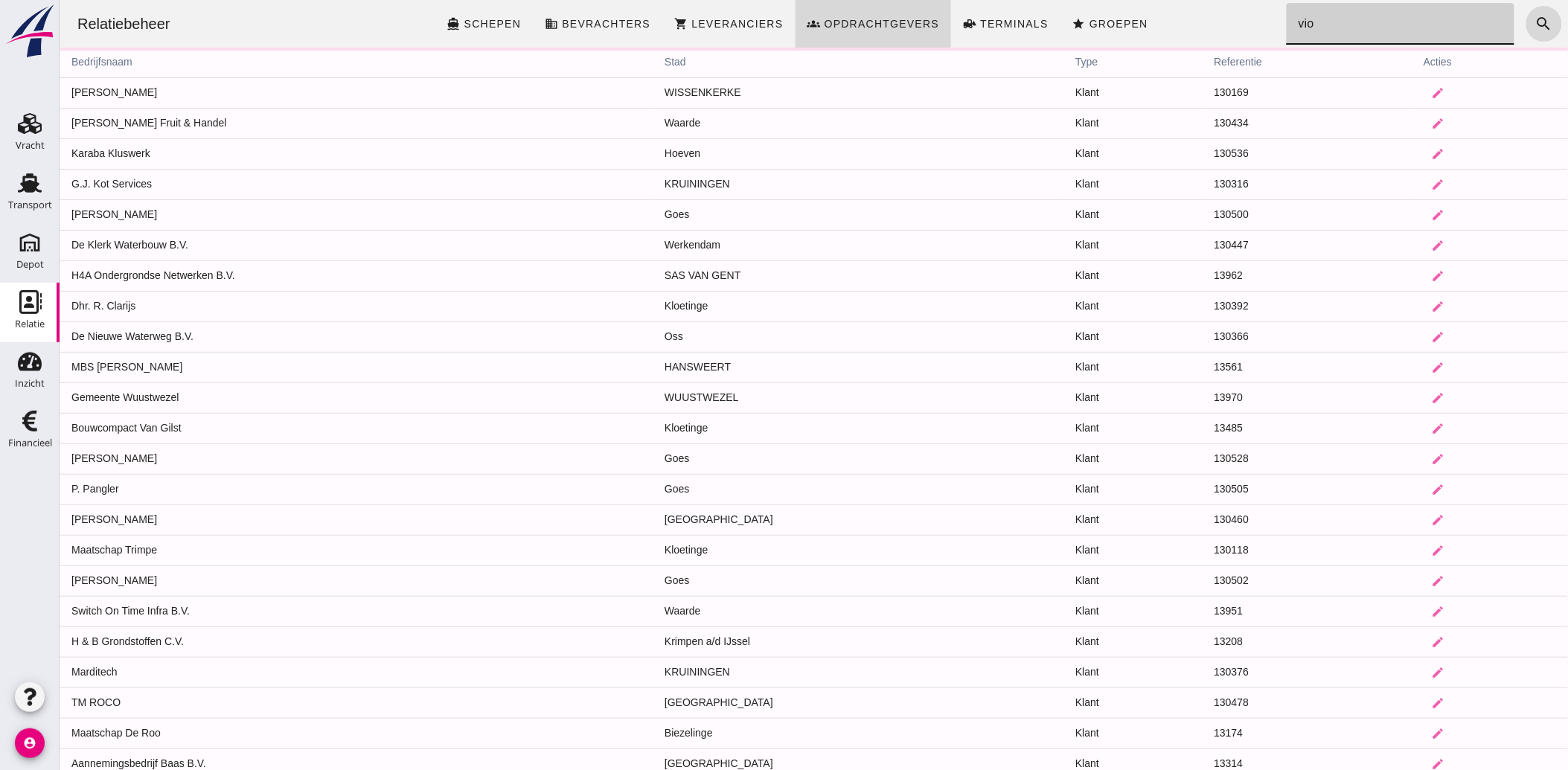
click input "vio"
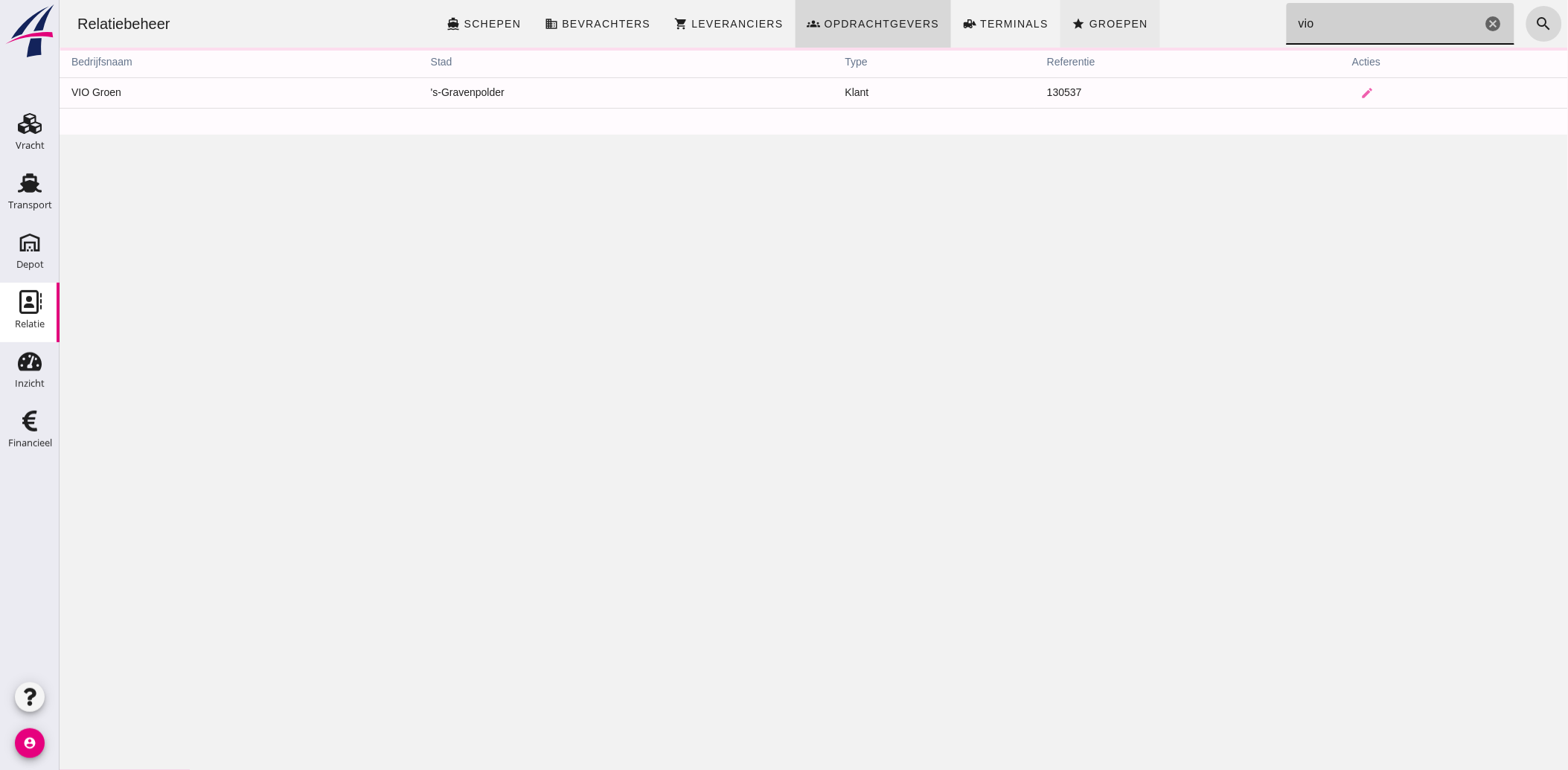
type input "vio"
click span "Groepen"
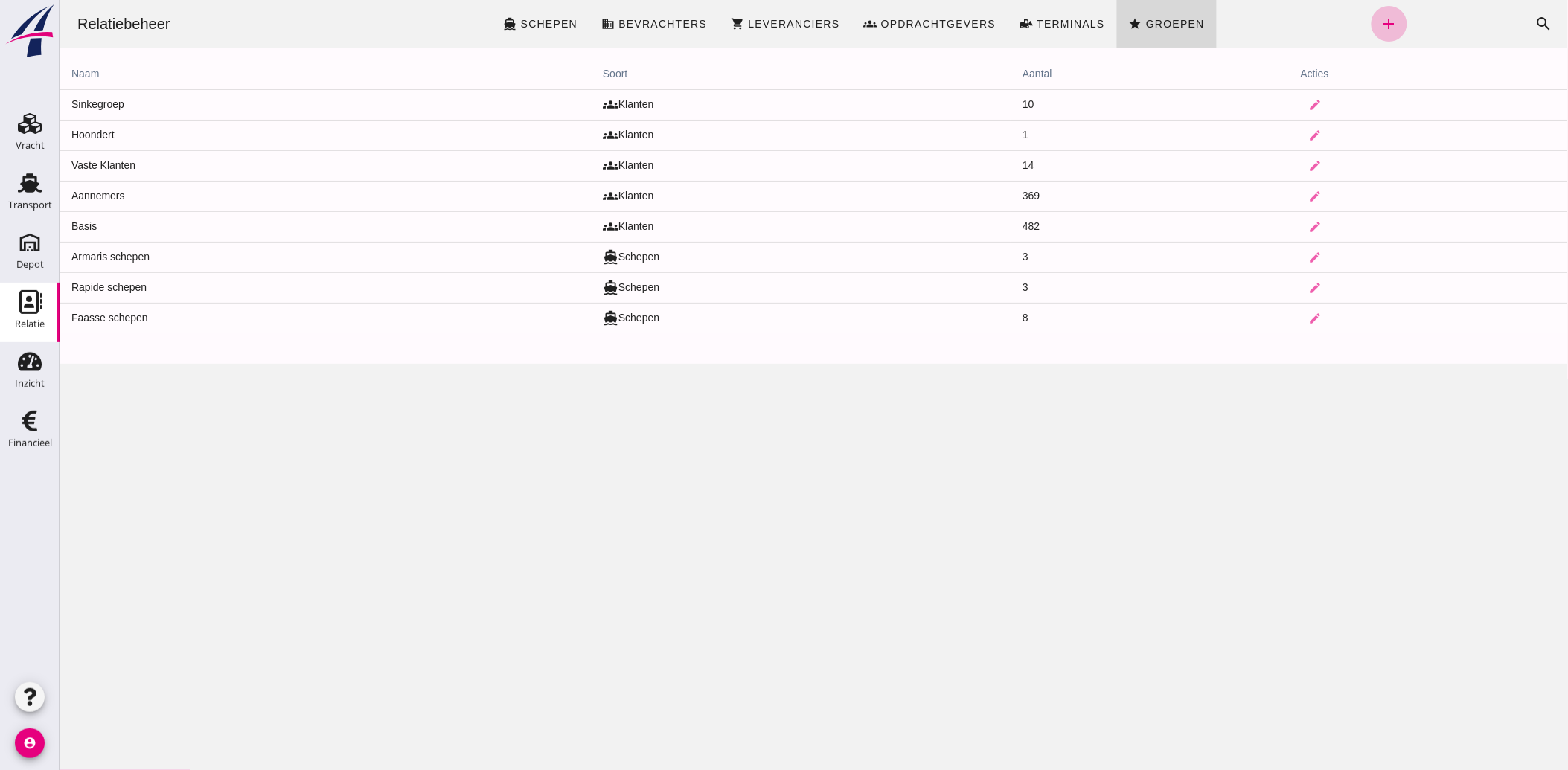
click at [40, 421] on icon "Financieel" at bounding box center [30, 421] width 24 height 24
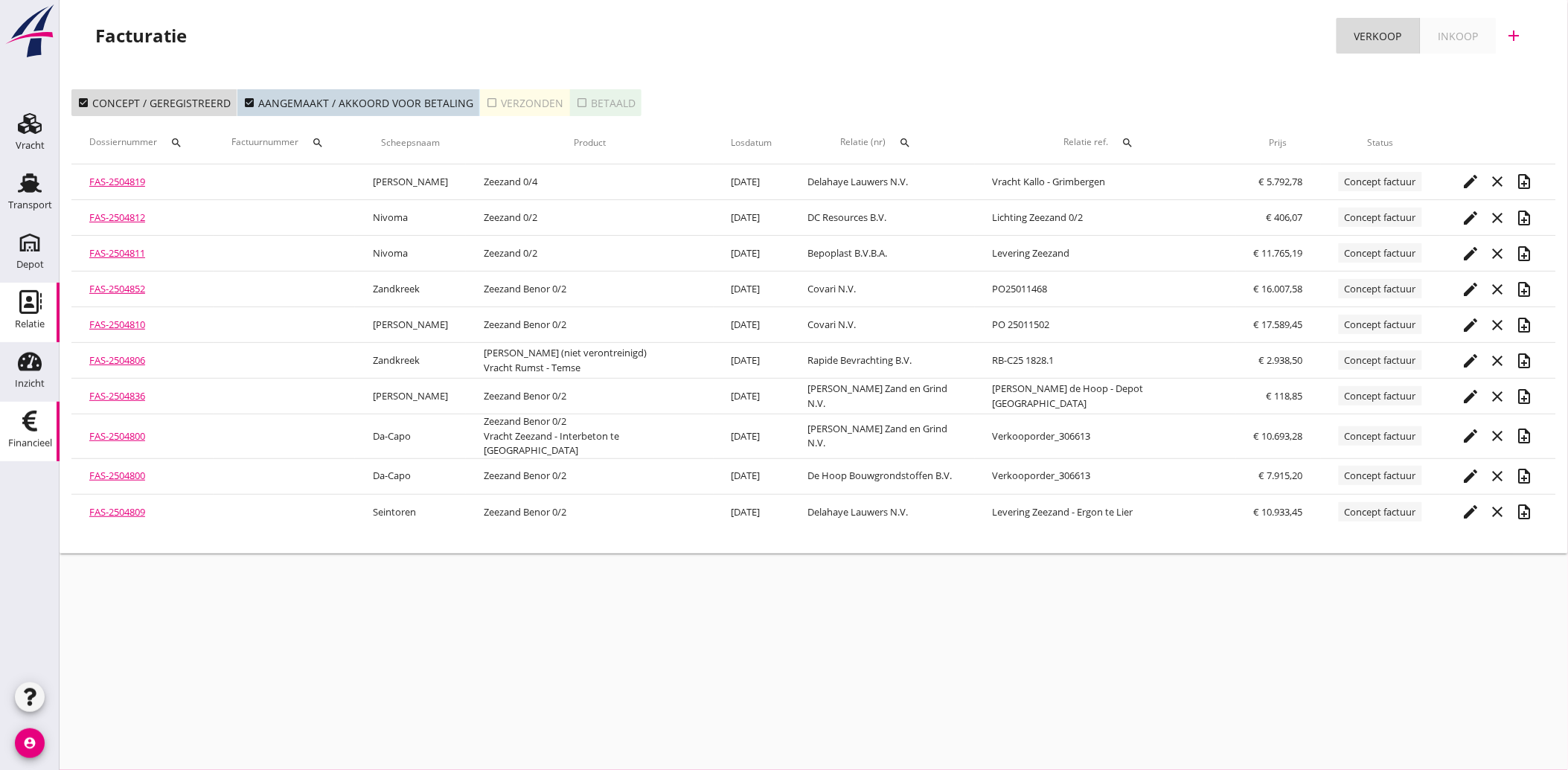
click at [33, 309] on icon "Relatie" at bounding box center [30, 302] width 24 height 24
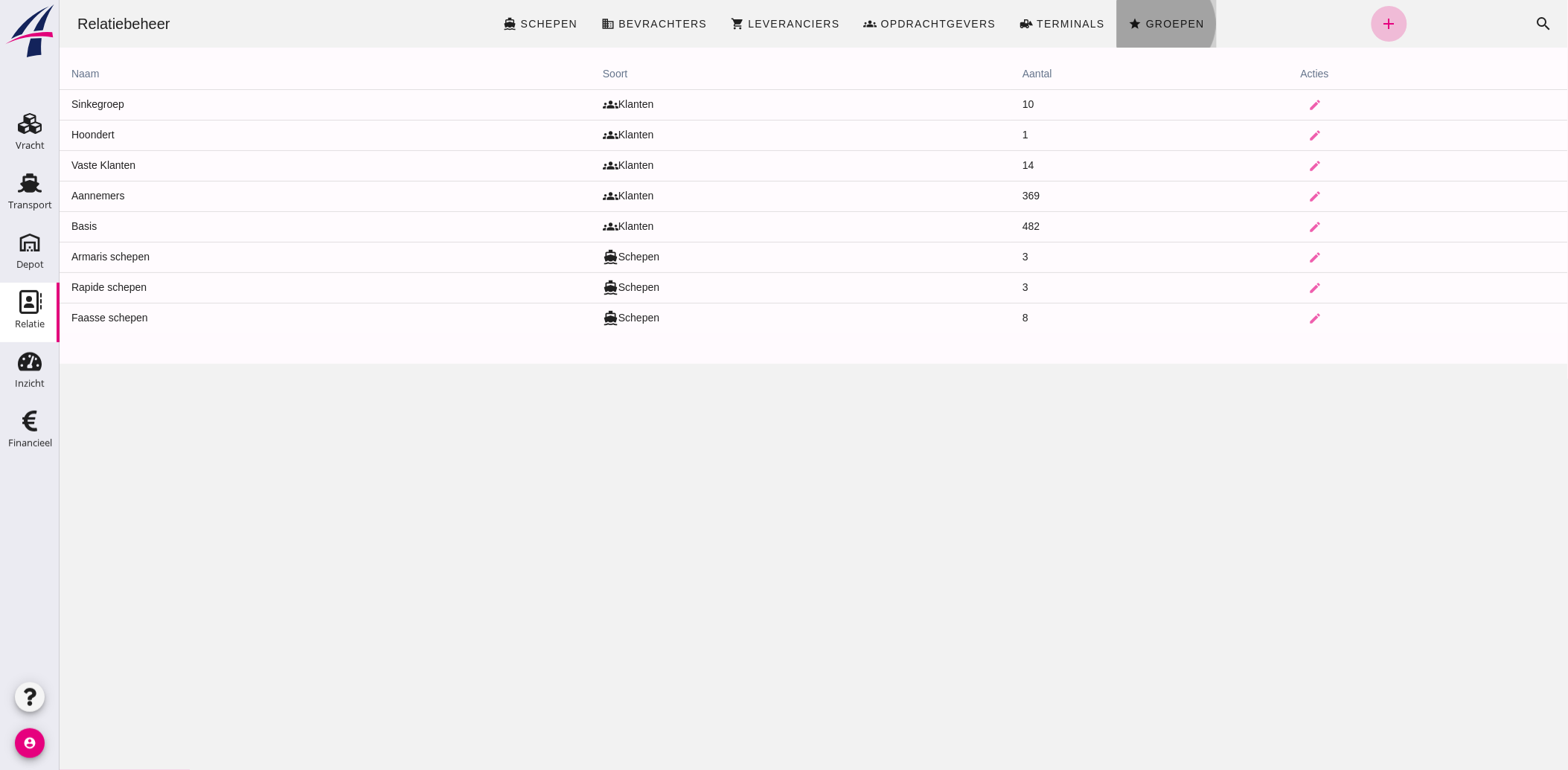
click span "Groepen"
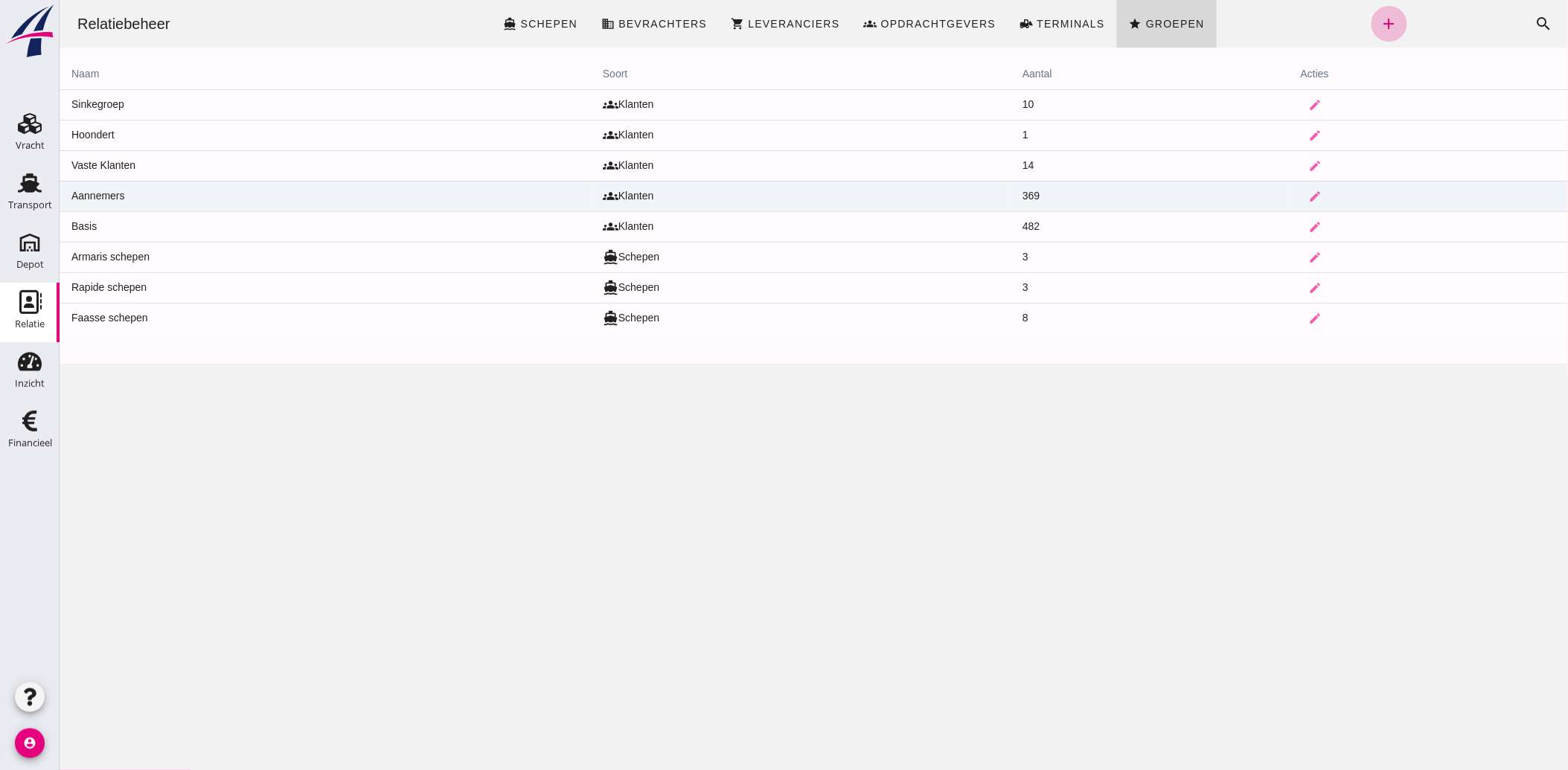
click at [132, 195] on td "Aannemers" at bounding box center [325, 196] width 532 height 31
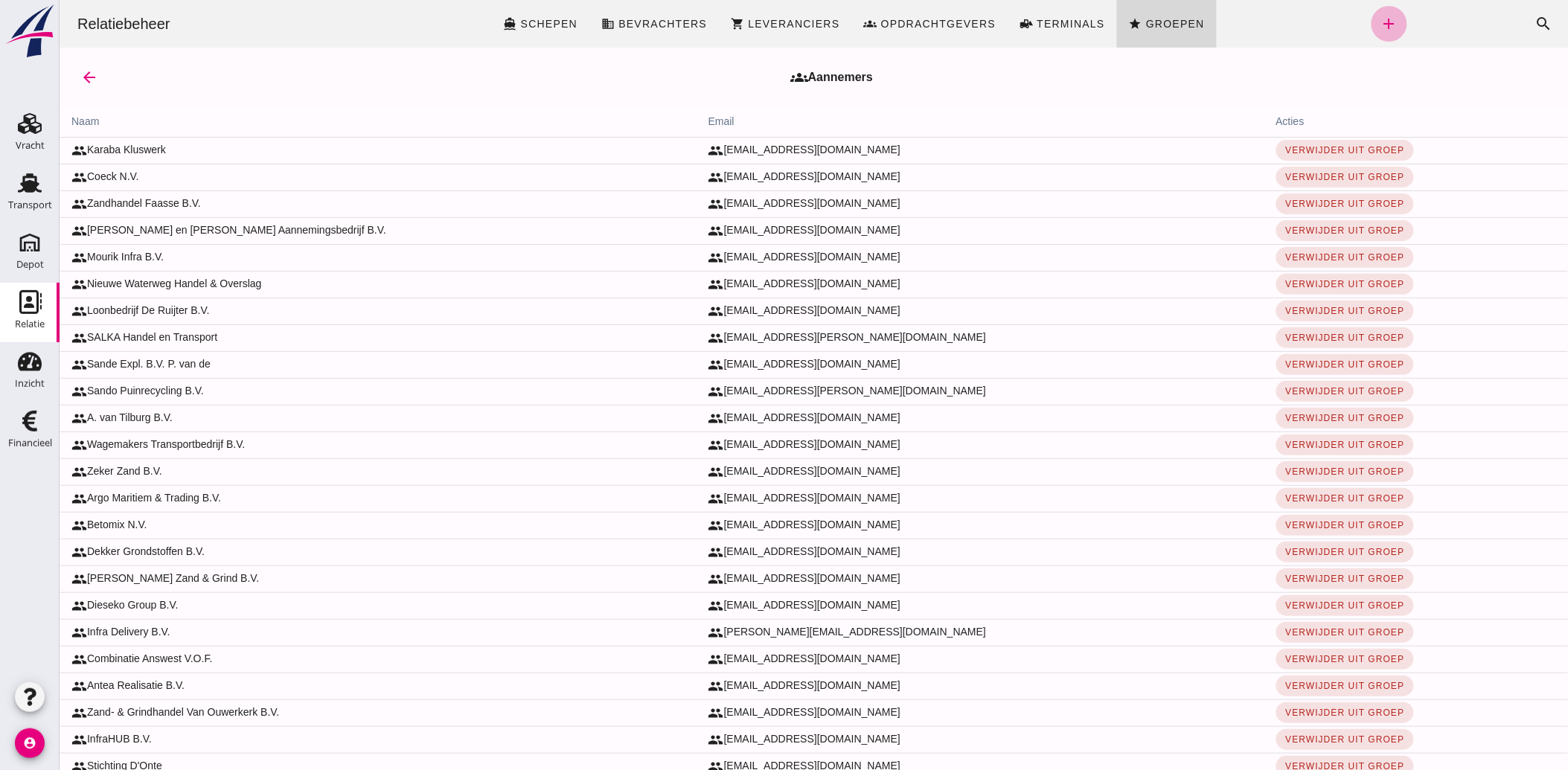
click at [1380, 23] on icon "add" at bounding box center [1389, 24] width 18 height 18
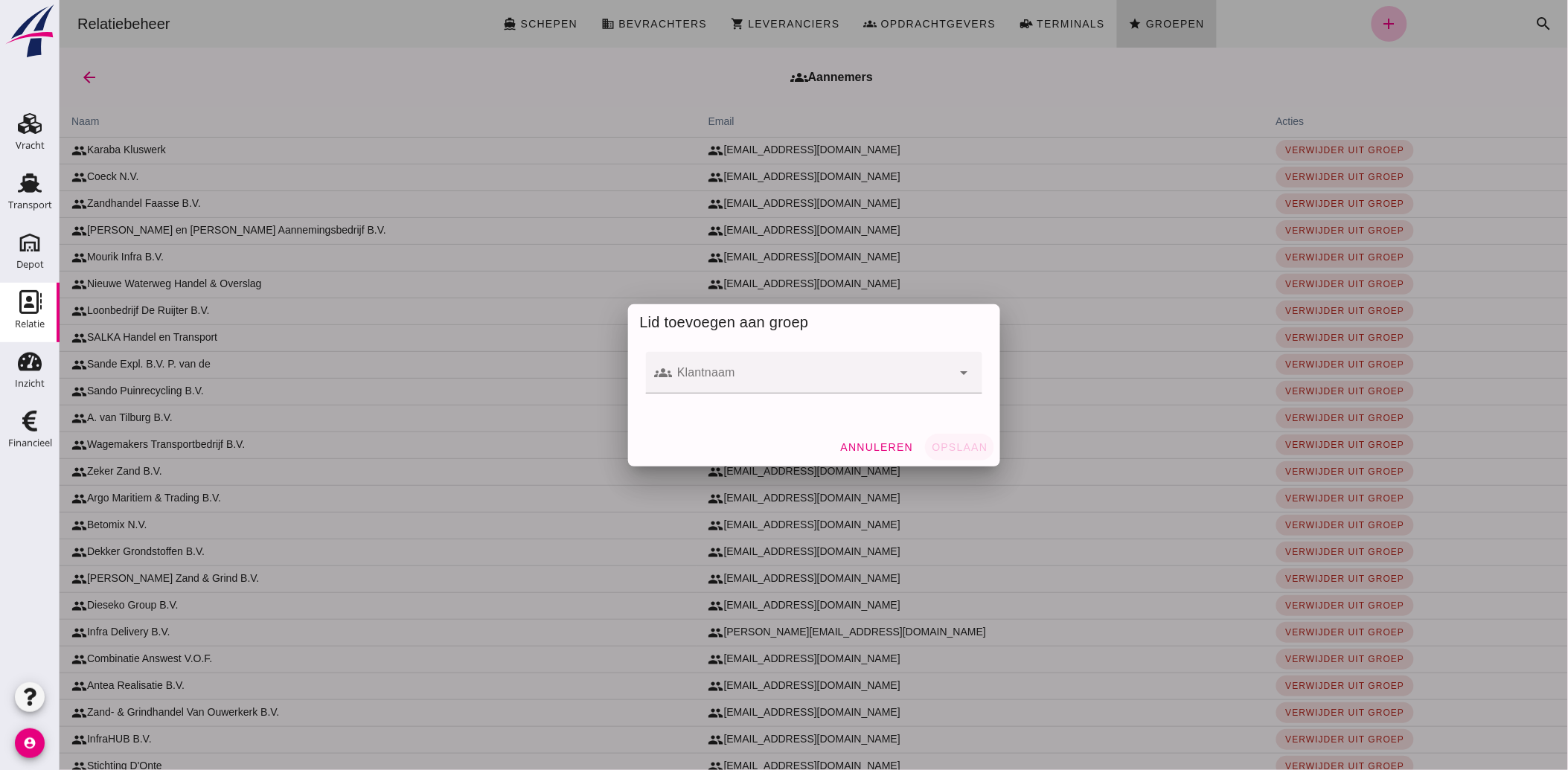
click input "Klantnaam"
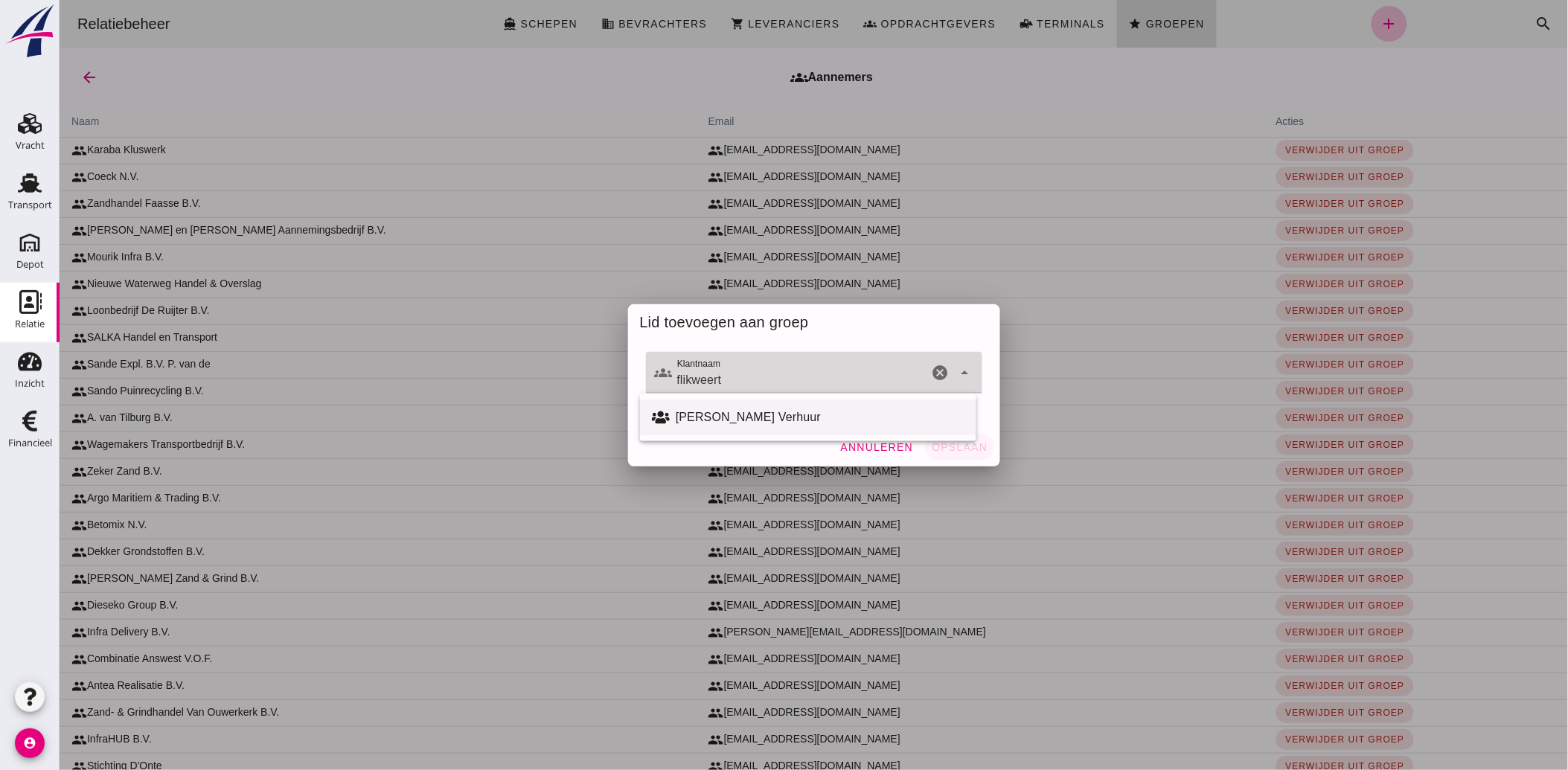
click at [714, 418] on div "[PERSON_NAME] Verhuur" at bounding box center [820, 417] width 289 height 18
type input "[PERSON_NAME] Verhuur"
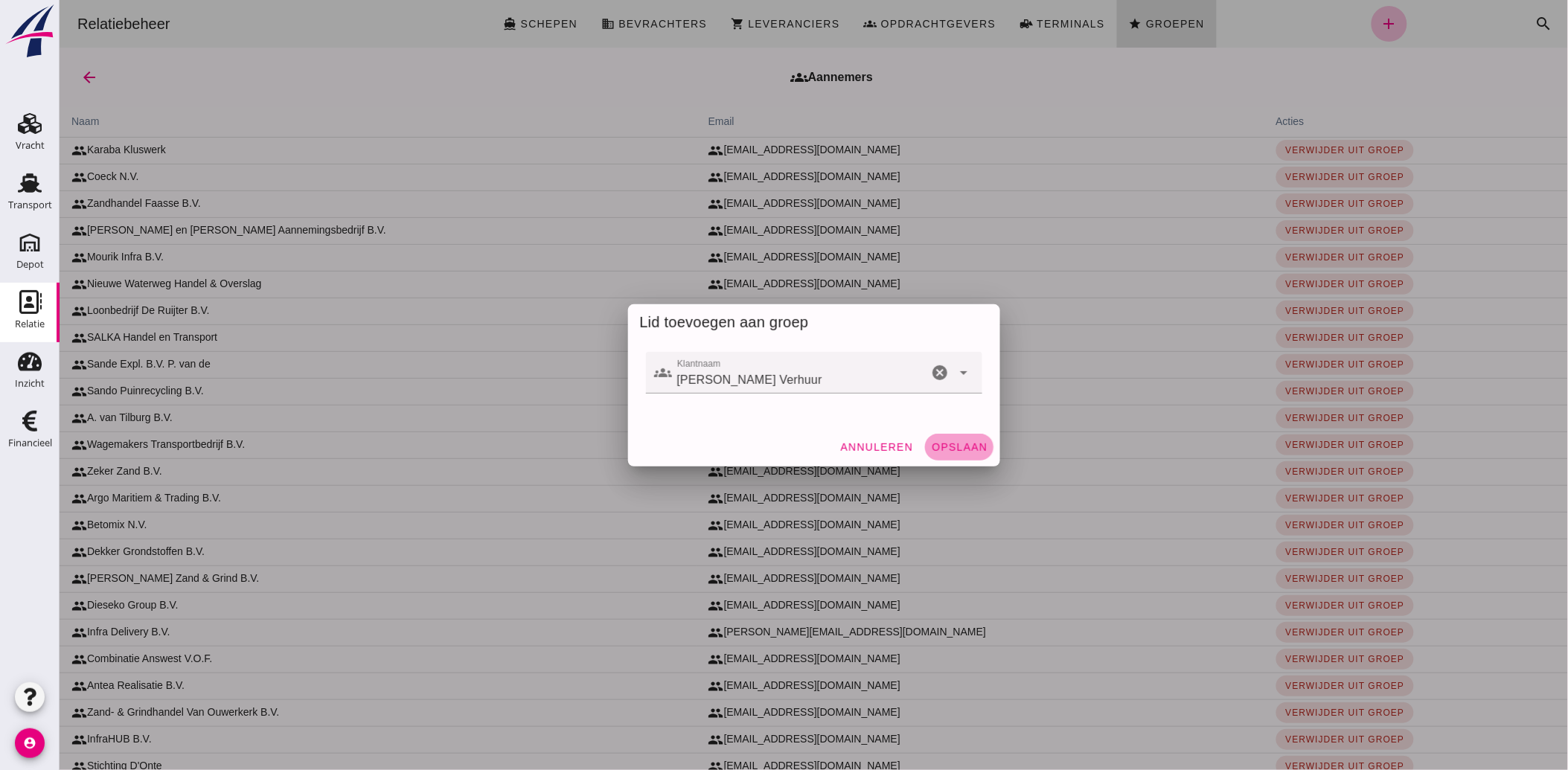
click span "Opslaan"
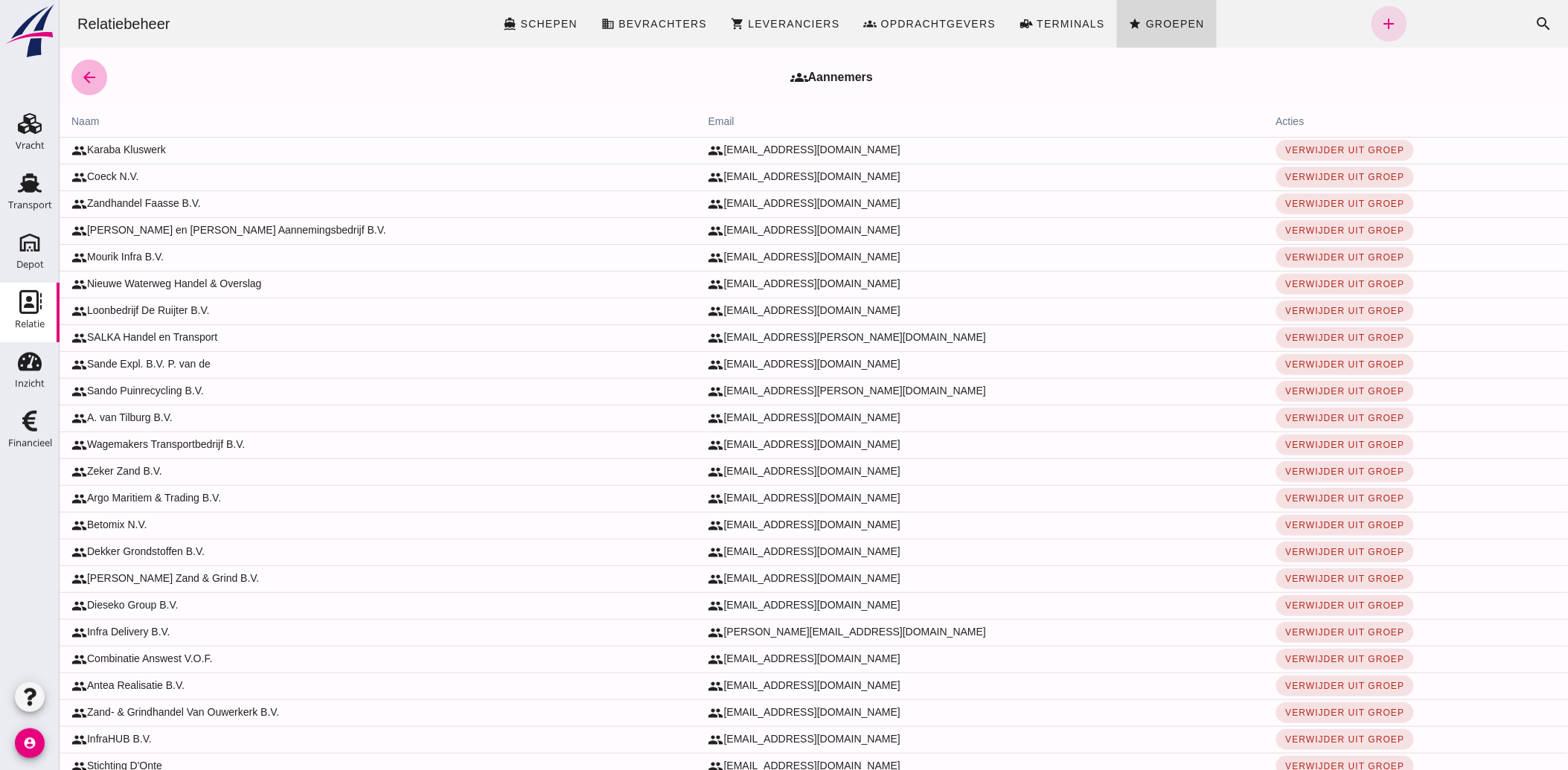
click icon "arrow_back"
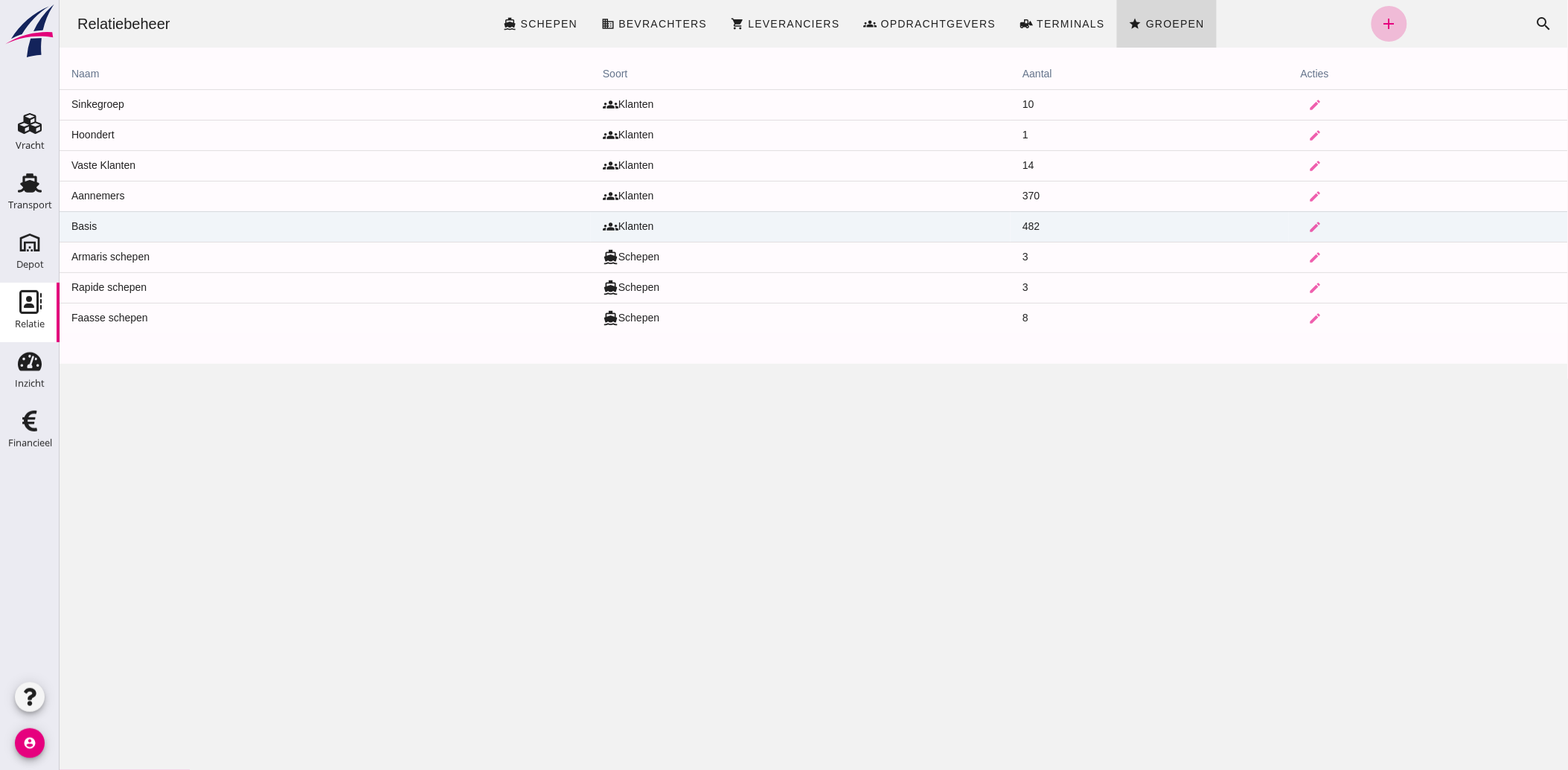
click at [135, 225] on td "Basis" at bounding box center [325, 227] width 532 height 31
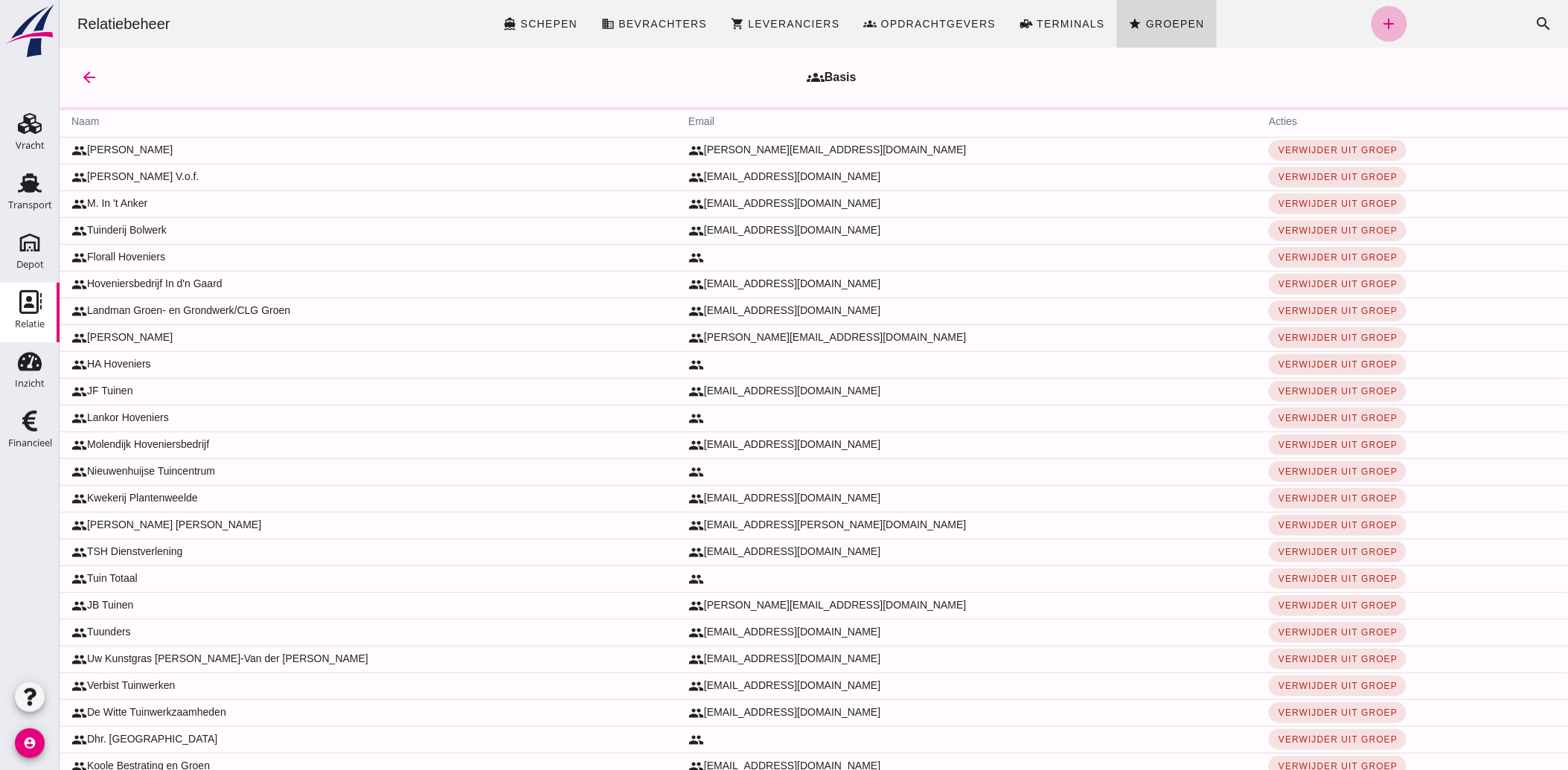
drag, startPoint x: 1369, startPoint y: 21, endPoint x: 1303, endPoint y: 55, distance: 74.2
click at [1380, 21] on icon "add" at bounding box center [1389, 24] width 18 height 18
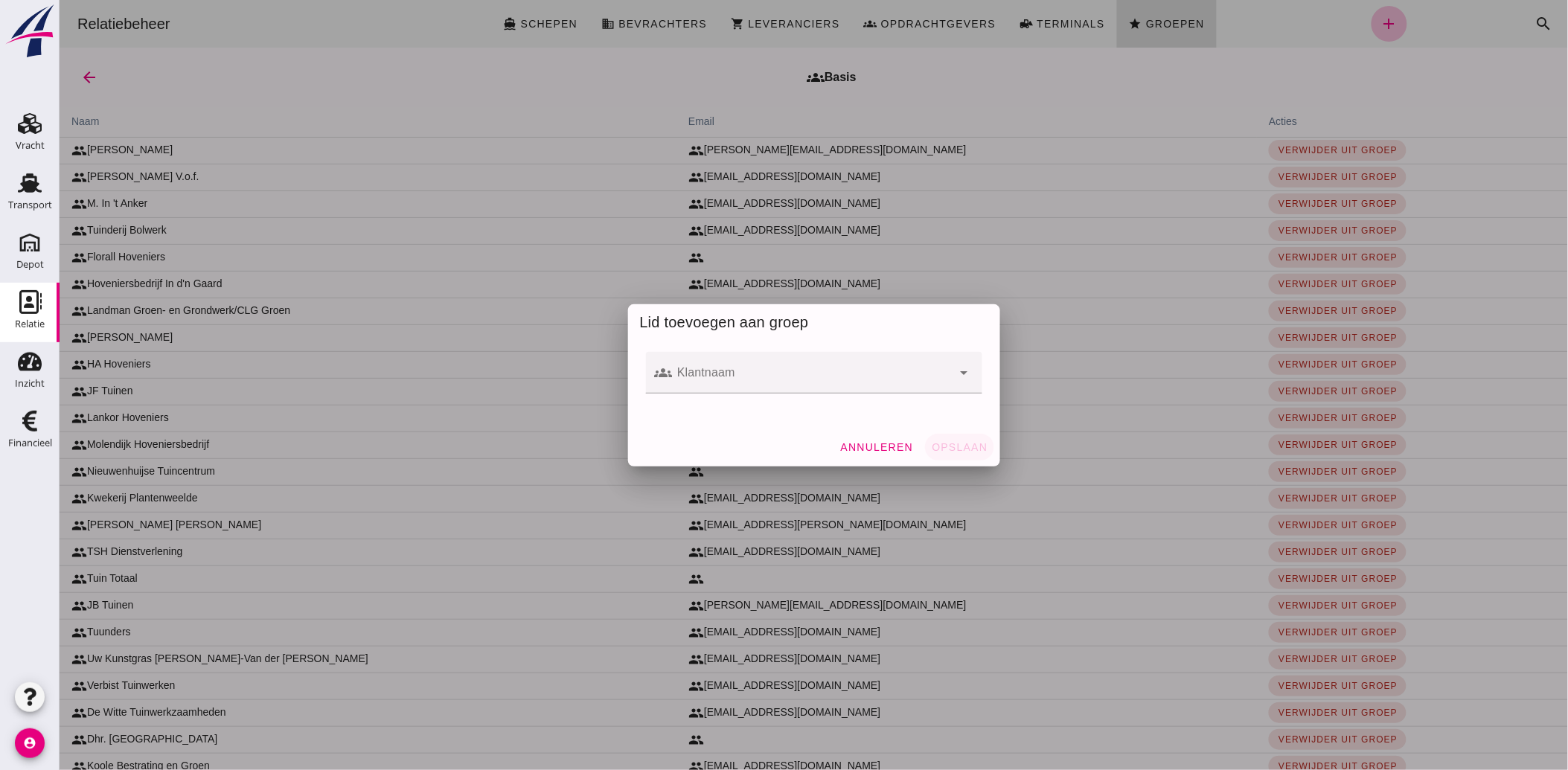
click input "Klantnaam"
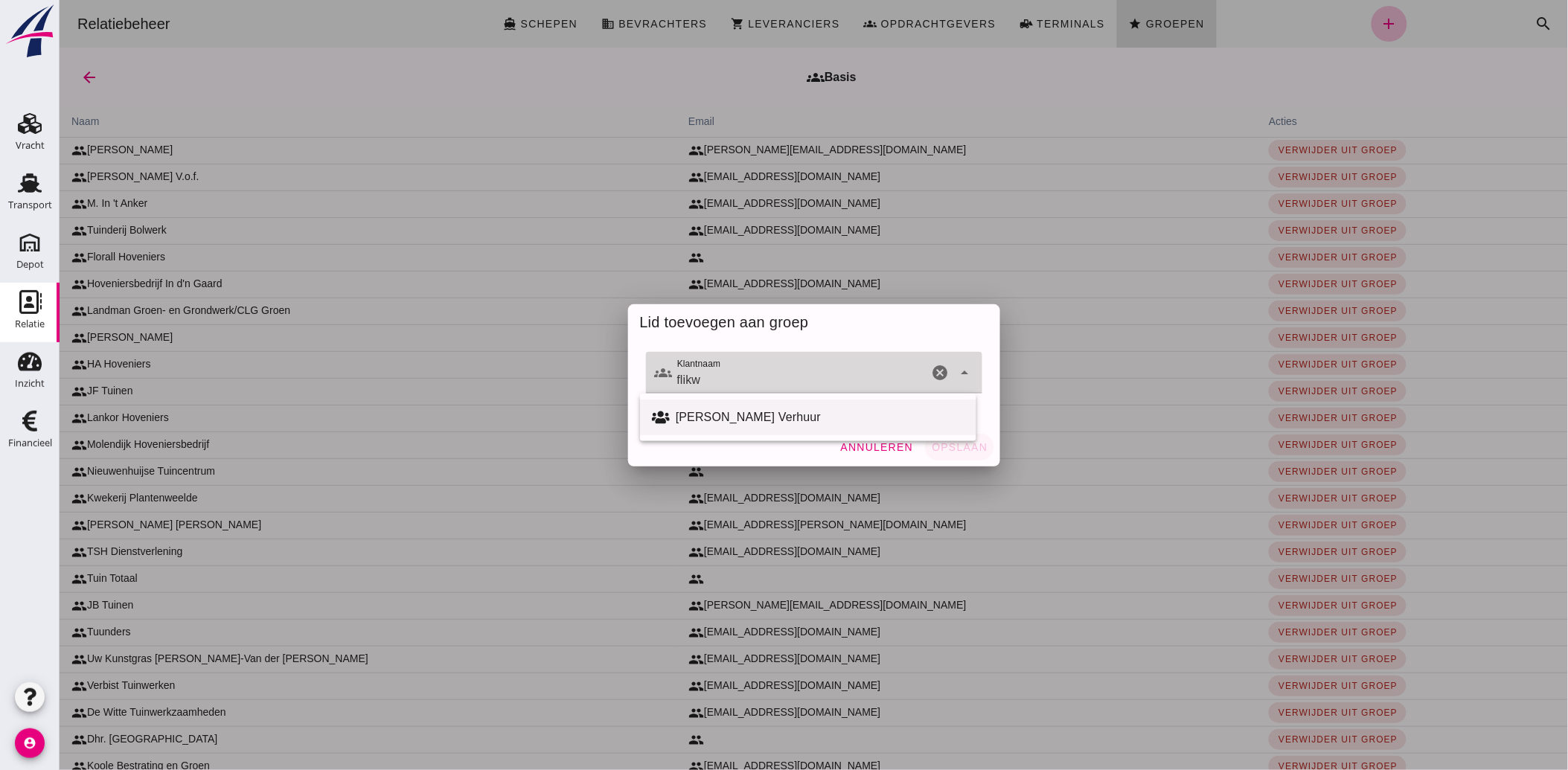
click at [720, 410] on div "[PERSON_NAME] Verhuur" at bounding box center [820, 417] width 289 height 18
type input "[PERSON_NAME] Verhuur"
click span "Opslaan"
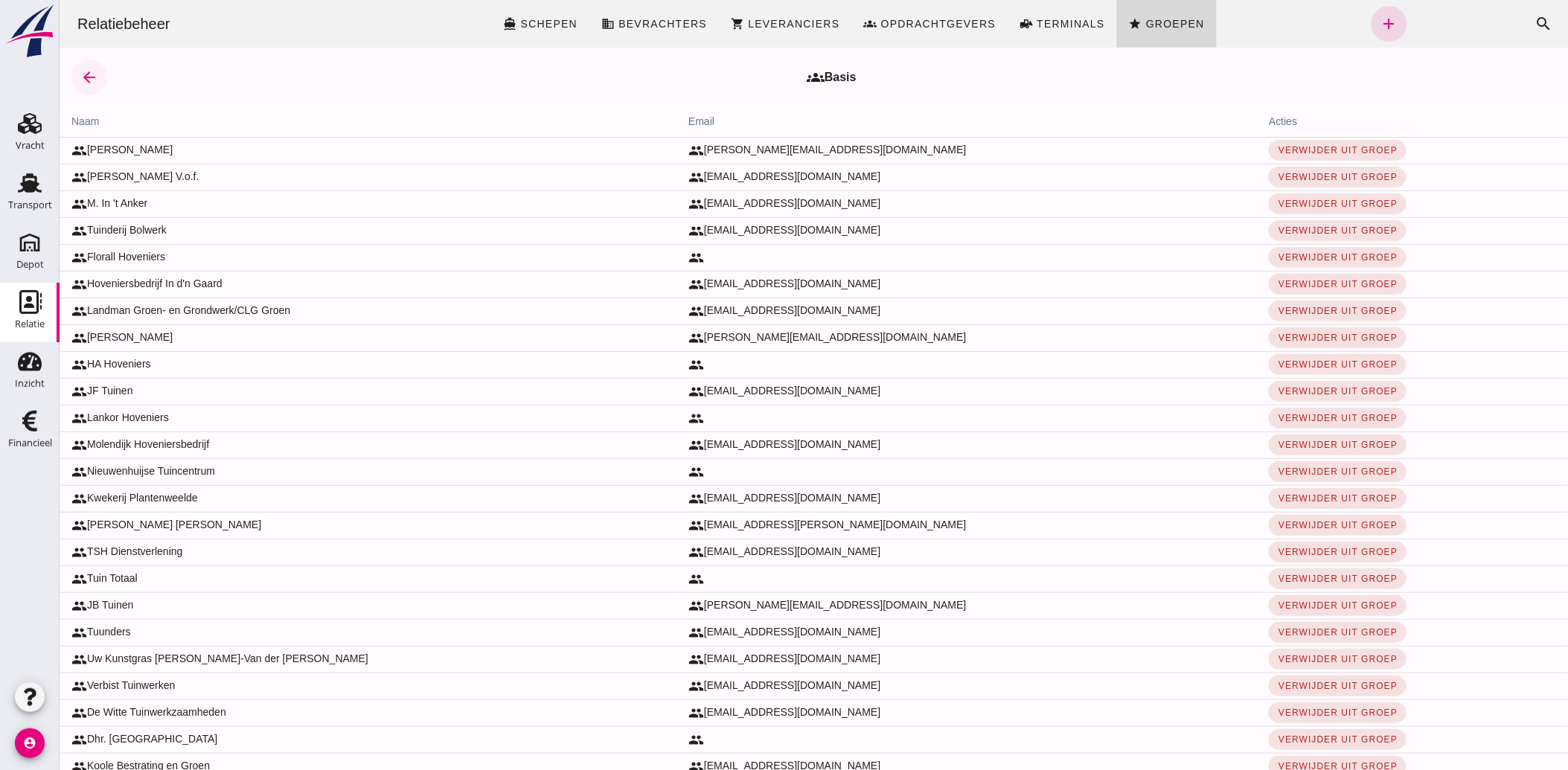
click icon "arrow_back"
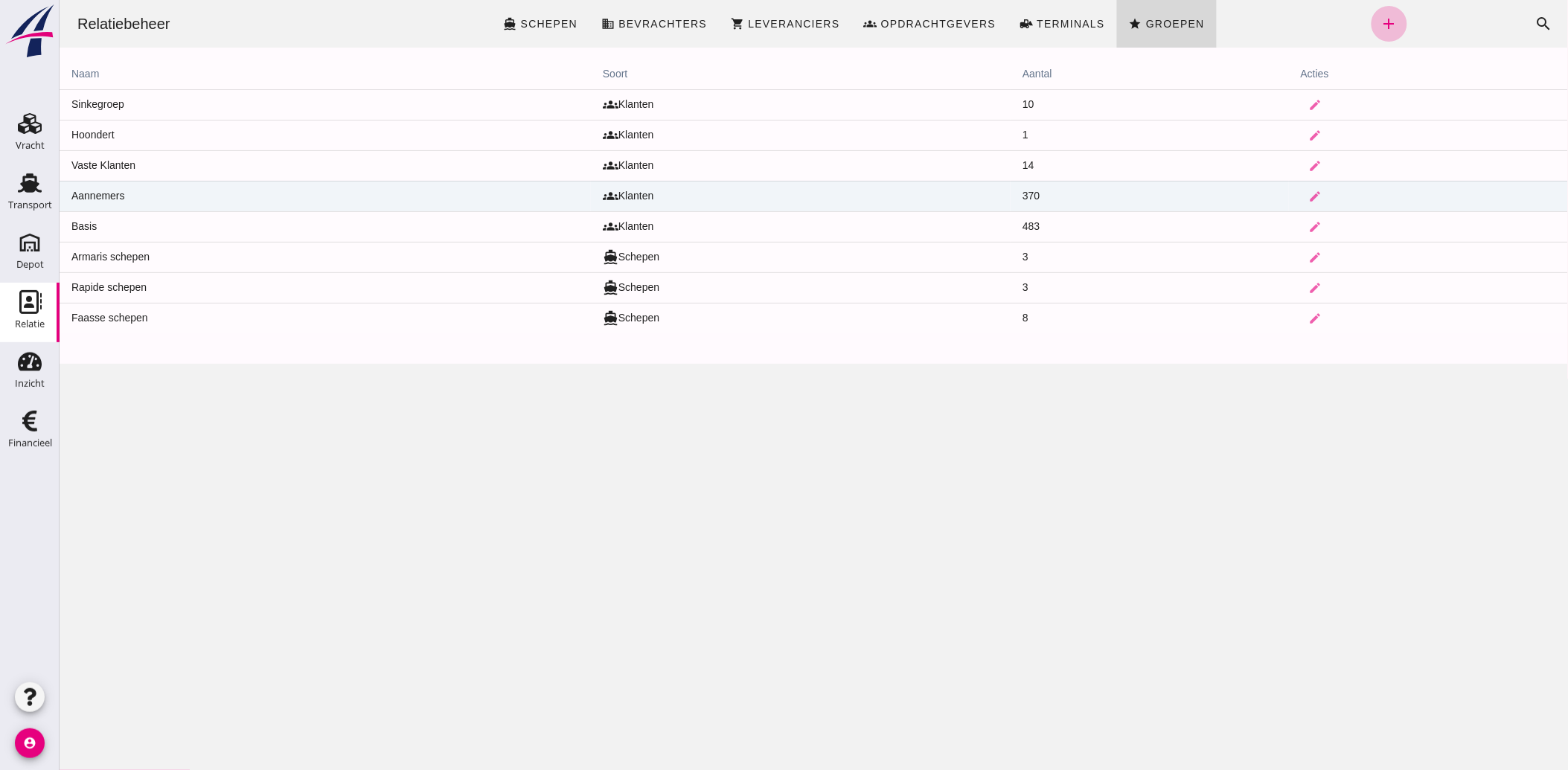
click at [115, 194] on td "Aannemers" at bounding box center [325, 196] width 532 height 31
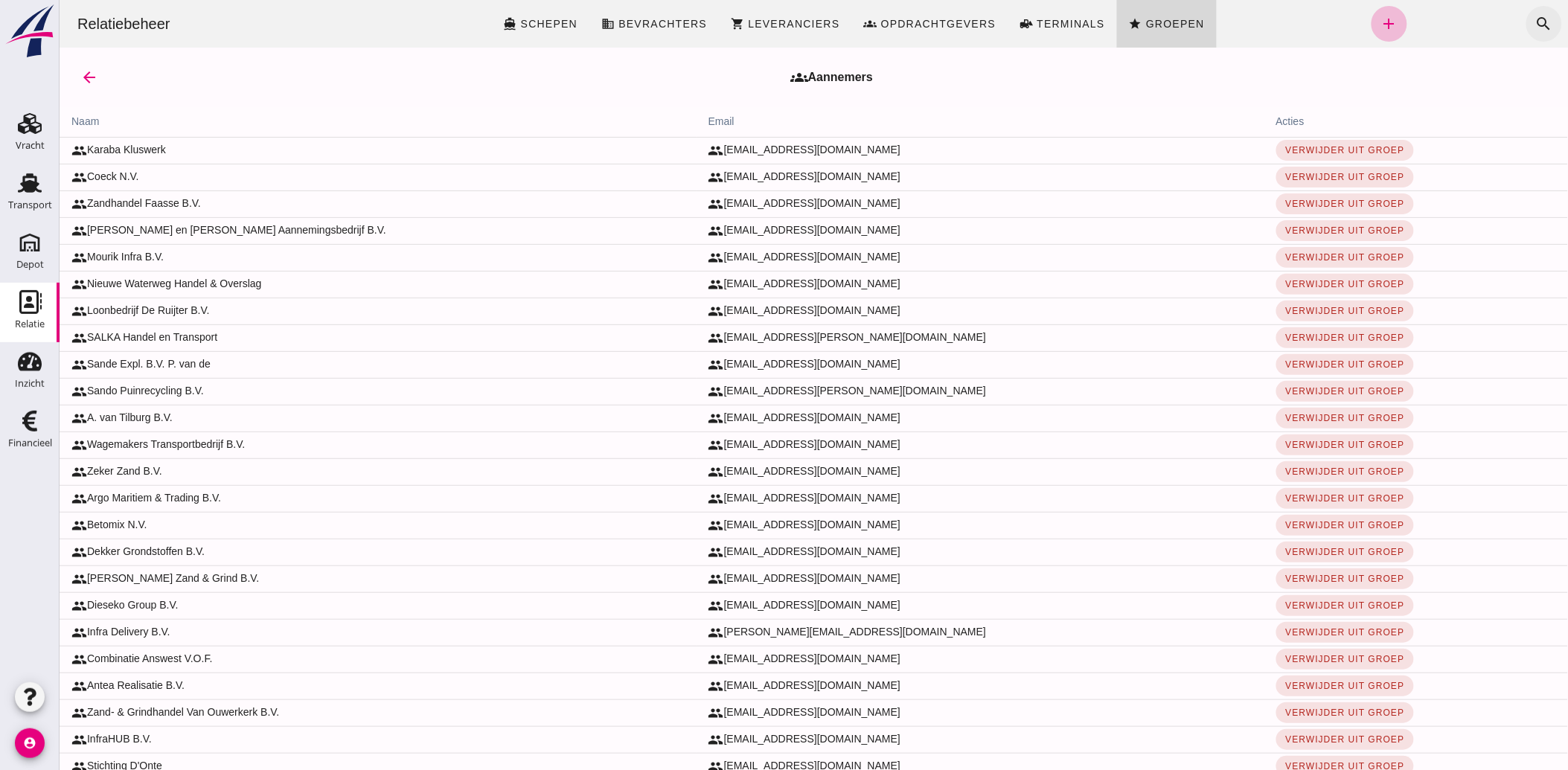
click at [1534, 17] on icon "search" at bounding box center [1543, 24] width 18 height 18
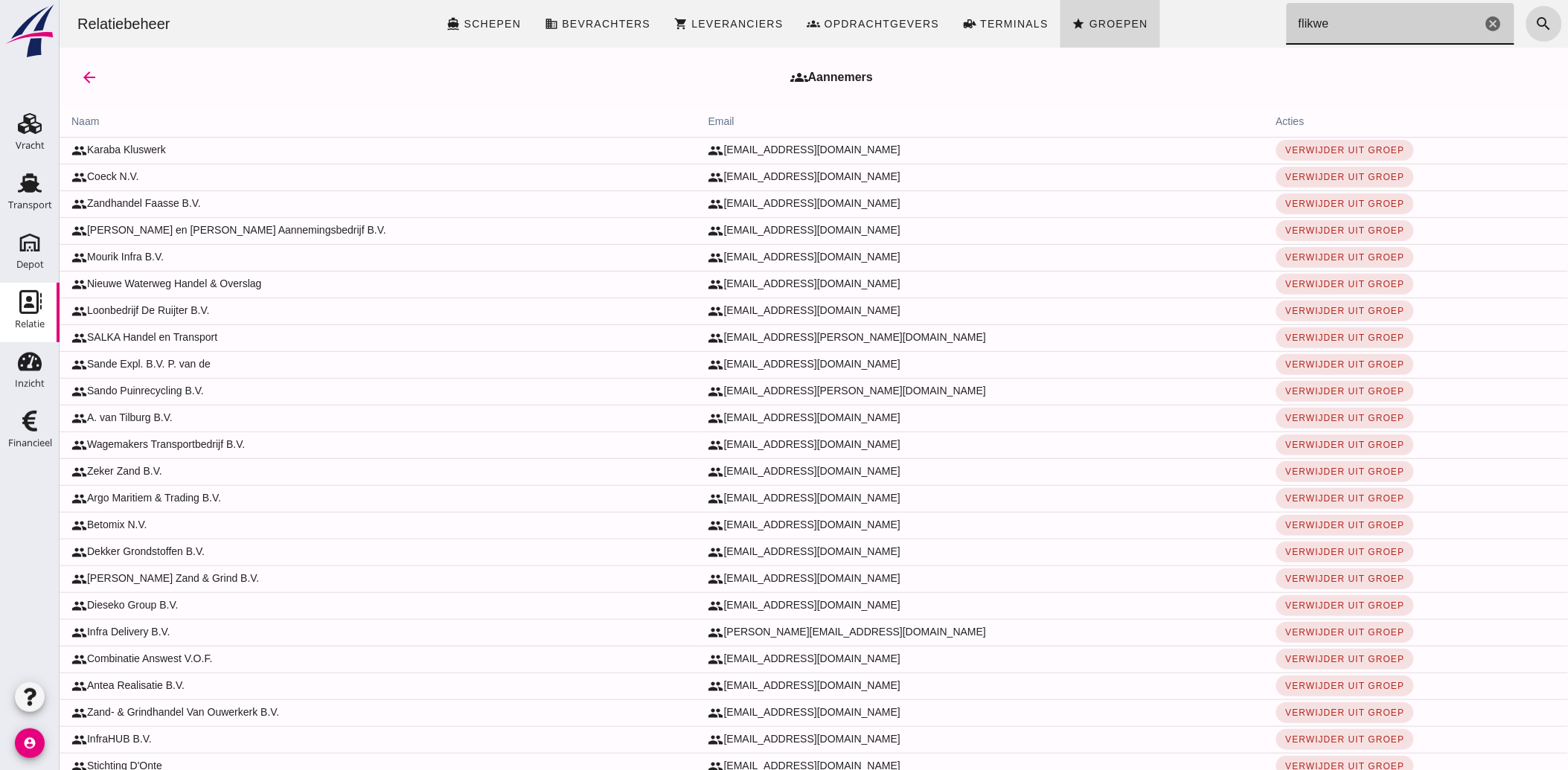
type input "flikwee"
click icon "cancel"
click icon "arrow_back"
